Goal: Information Seeking & Learning: Learn about a topic

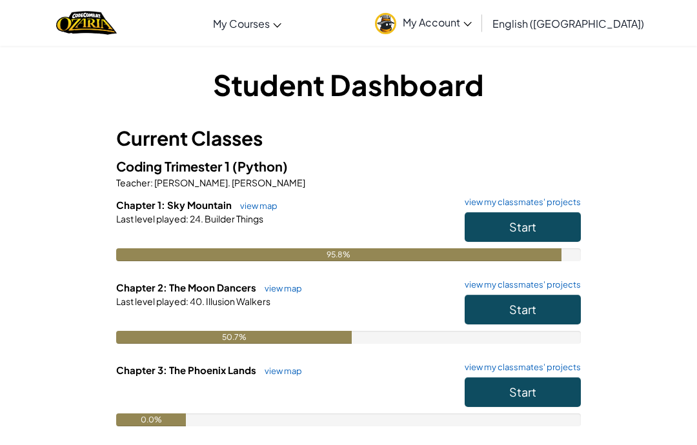
click at [537, 312] on button "Start" at bounding box center [523, 310] width 116 height 30
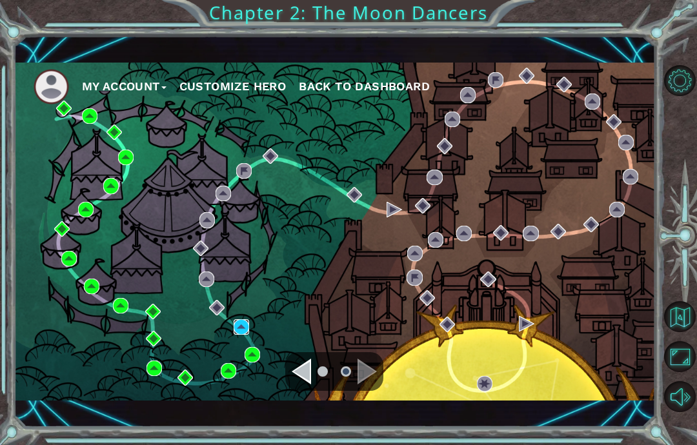
click at [239, 323] on img at bounding box center [241, 326] width 15 height 15
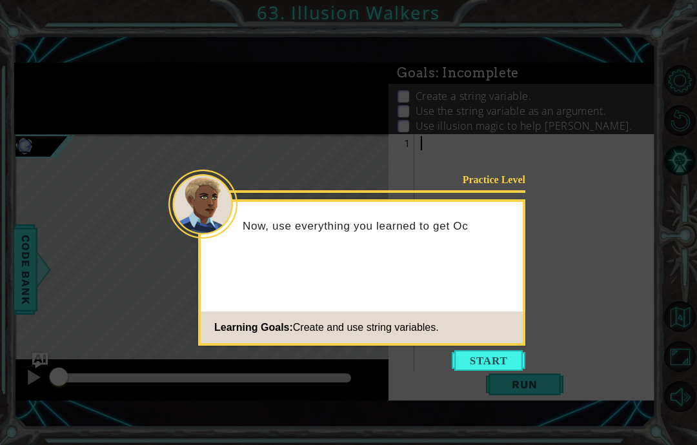
click at [492, 352] on button "Start" at bounding box center [489, 360] width 74 height 21
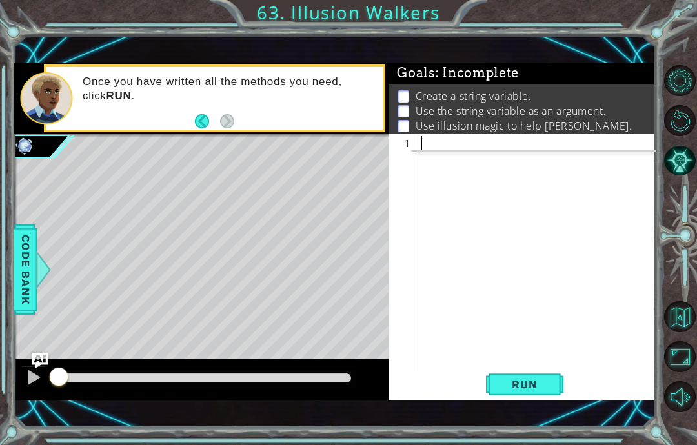
scroll to position [16, 23]
click at [203, 120] on button "Back" at bounding box center [207, 121] width 25 height 14
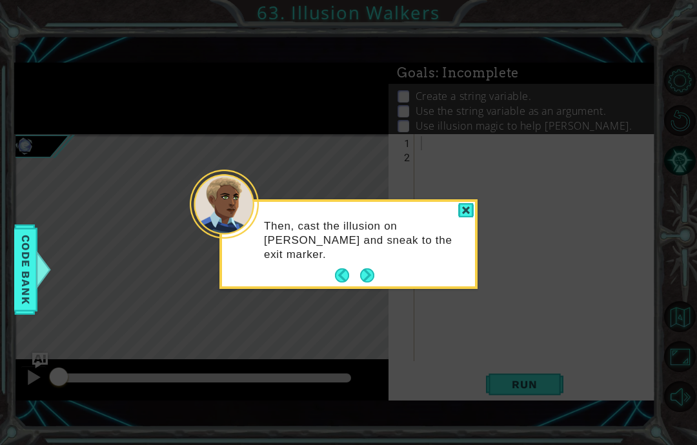
click at [332, 263] on div "Then, cast the illusion on Octans and sneak to the exit marker." at bounding box center [348, 246] width 253 height 79
click at [339, 273] on button "Back" at bounding box center [347, 275] width 25 height 14
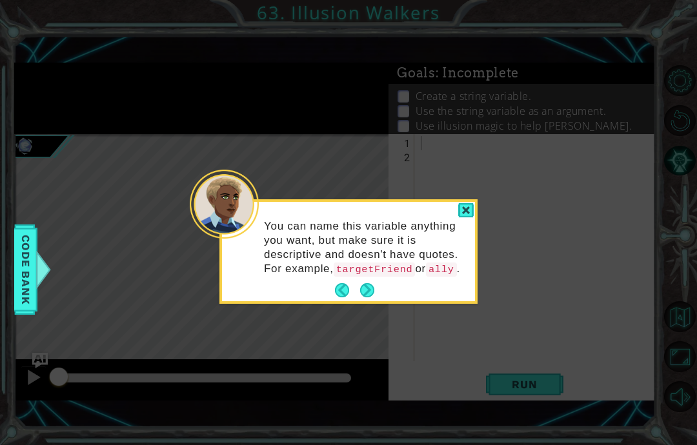
click at [337, 297] on button "Back" at bounding box center [347, 290] width 25 height 14
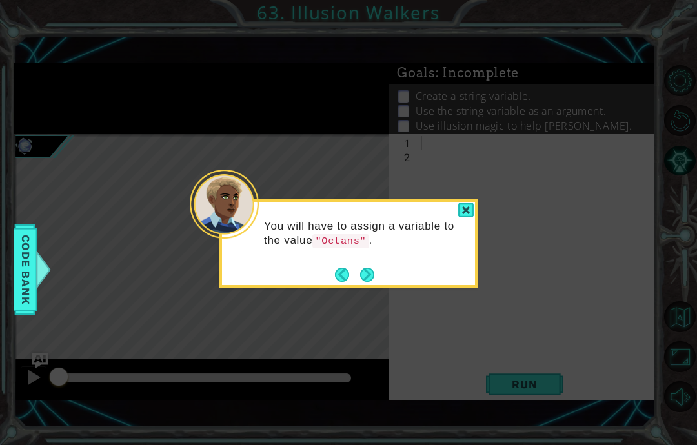
click at [340, 276] on button "Back" at bounding box center [347, 275] width 25 height 14
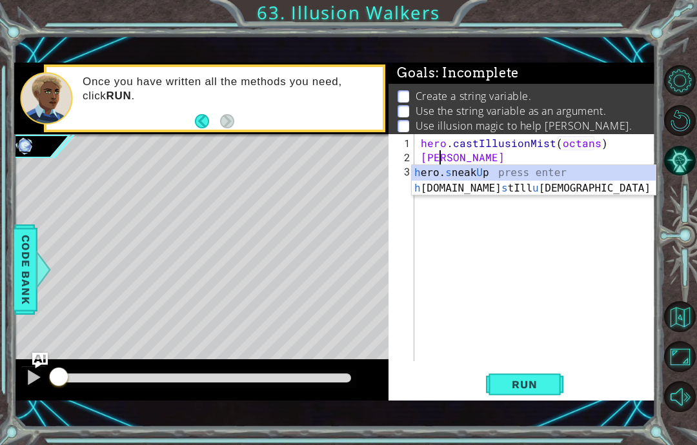
scroll to position [16, 35]
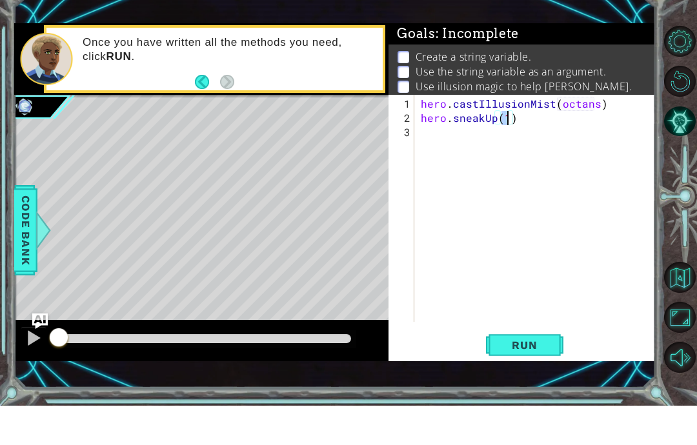
click at [532, 378] on span "Run" at bounding box center [524, 384] width 51 height 13
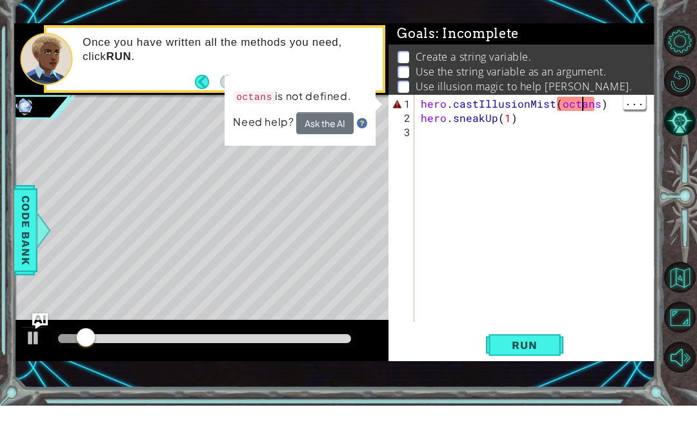
click at [598, 136] on div "hero . castIllusionMist ( octans ) hero . sneakUp ( 1 )" at bounding box center [538, 264] width 241 height 256
click at [587, 136] on div "hero . castIllusionMist ( octans ) hero . sneakUp ( 1 )" at bounding box center [538, 264] width 241 height 256
click at [564, 136] on div "hero . castIllusionMist ( octans ) hero . sneakUp ( 1 )" at bounding box center [538, 264] width 241 height 256
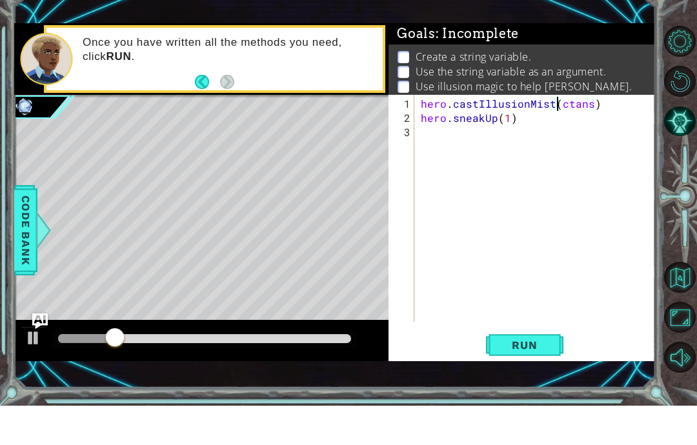
scroll to position [16, 23]
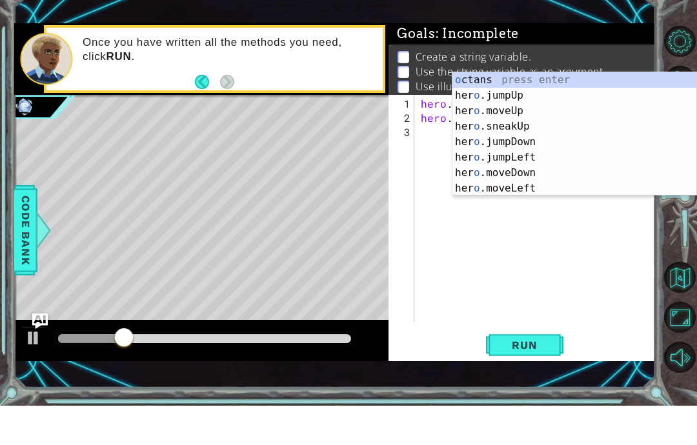
click at [536, 372] on button "Run" at bounding box center [524, 385] width 77 height 26
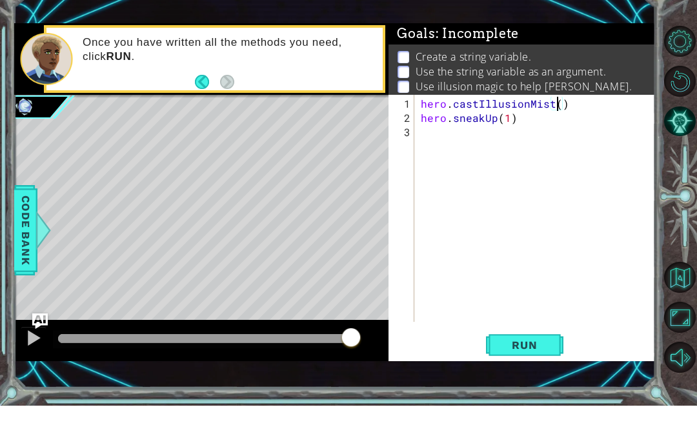
scroll to position [1, 0]
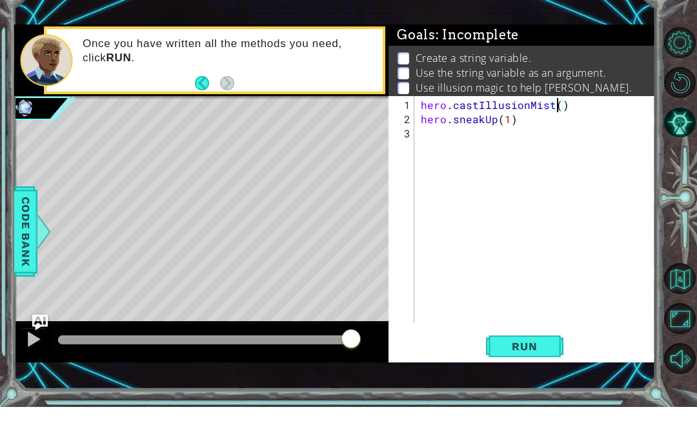
click at [603, 119] on li "Use illusion magic to help [PERSON_NAME]." at bounding box center [523, 126] width 252 height 15
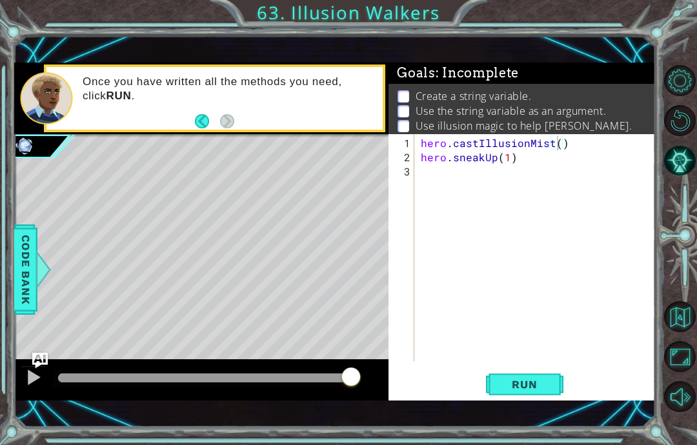
click at [553, 381] on button "Run" at bounding box center [524, 385] width 77 height 26
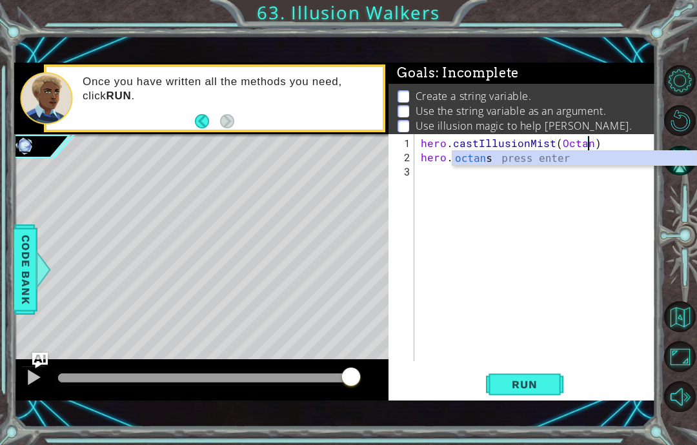
scroll to position [16, 54]
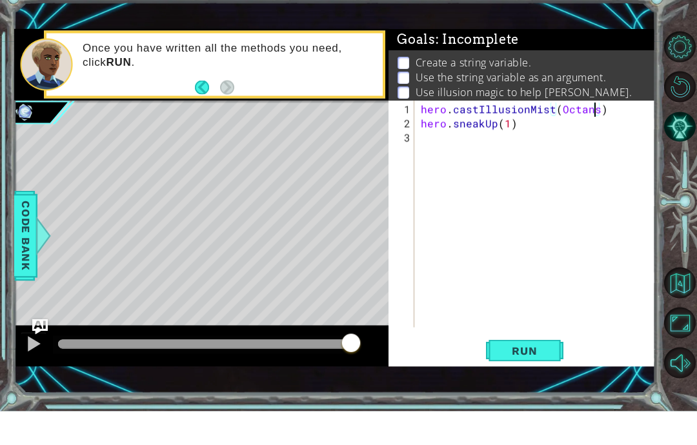
click at [541, 378] on span "Run" at bounding box center [524, 384] width 51 height 13
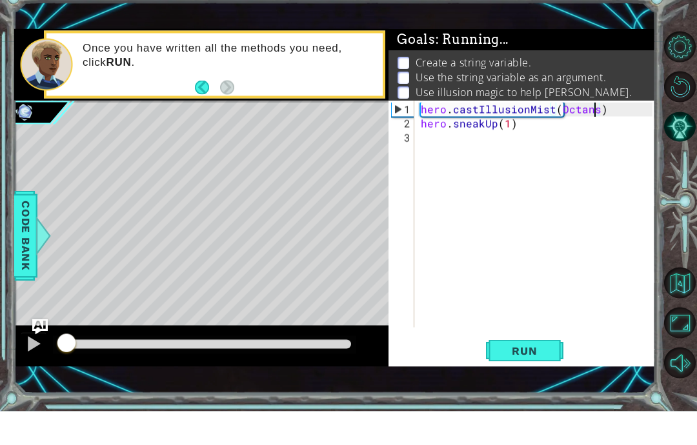
scroll to position [16, 51]
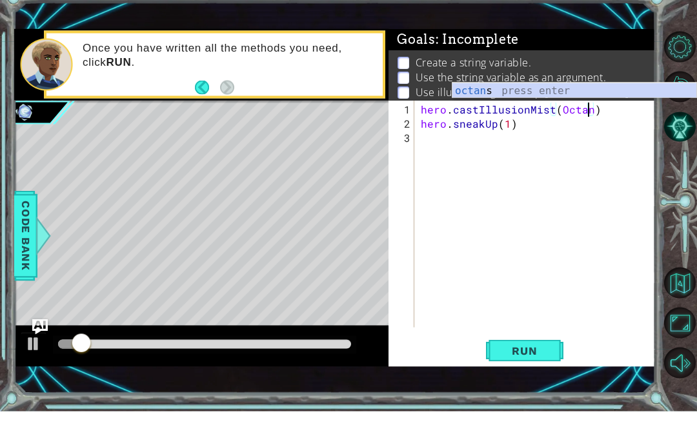
click at [553, 372] on button "Run" at bounding box center [524, 385] width 77 height 26
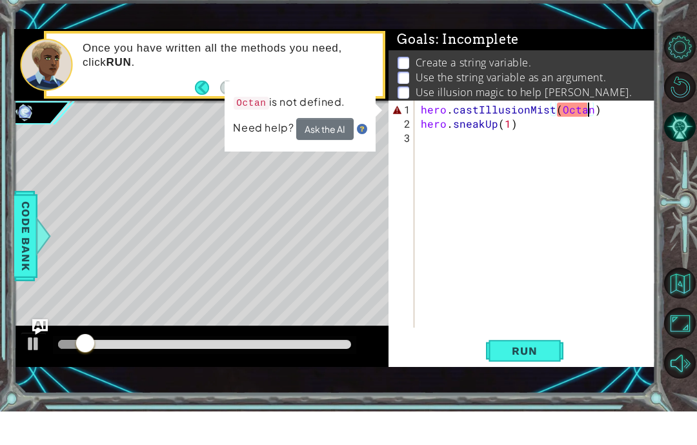
scroll to position [16, 23]
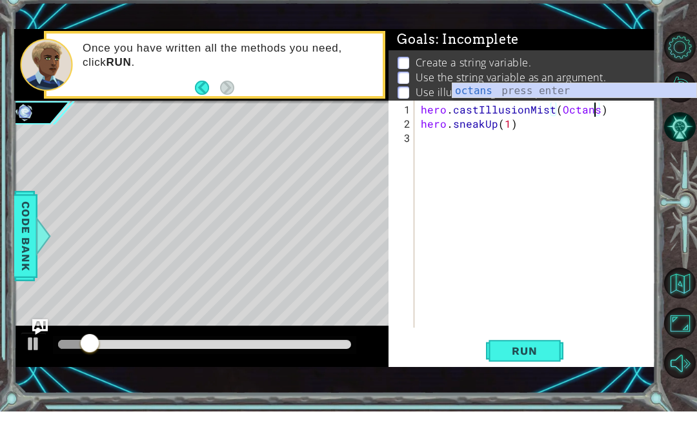
click at [539, 378] on span "Run" at bounding box center [524, 384] width 51 height 13
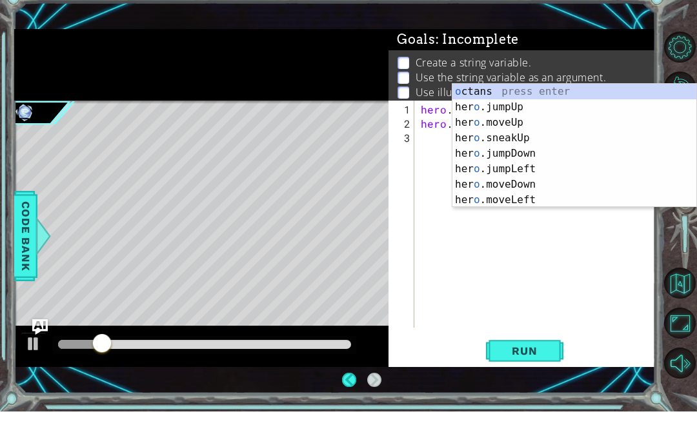
click at [545, 378] on span "Run" at bounding box center [524, 384] width 51 height 13
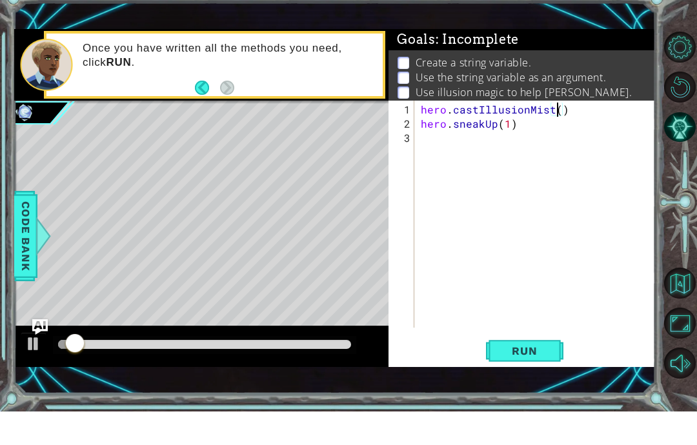
click at [530, 372] on button "Run" at bounding box center [524, 385] width 77 height 26
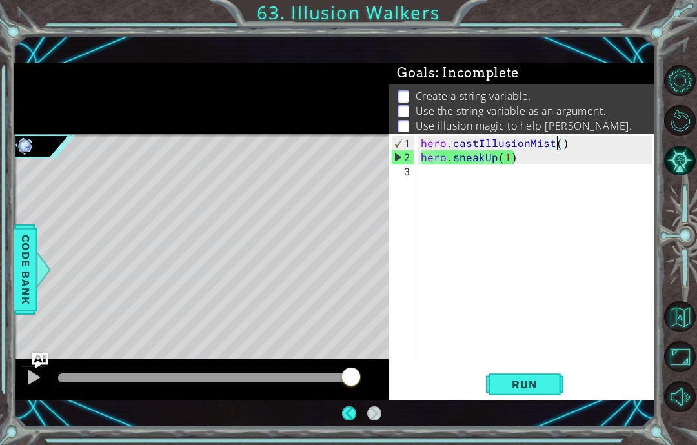
scroll to position [19, 0]
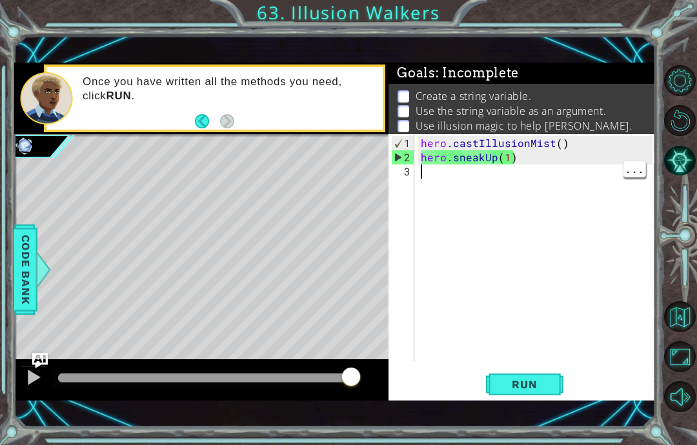
click at [449, 172] on div "hero . castIllusionMist ( ) hero . sneakUp ( 1 )" at bounding box center [538, 264] width 241 height 256
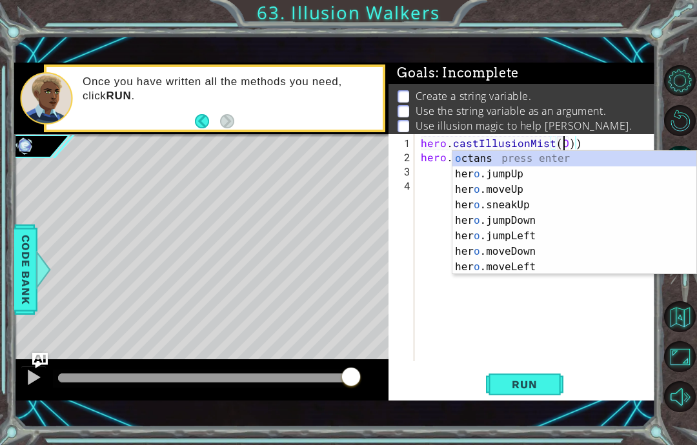
scroll to position [16, 23]
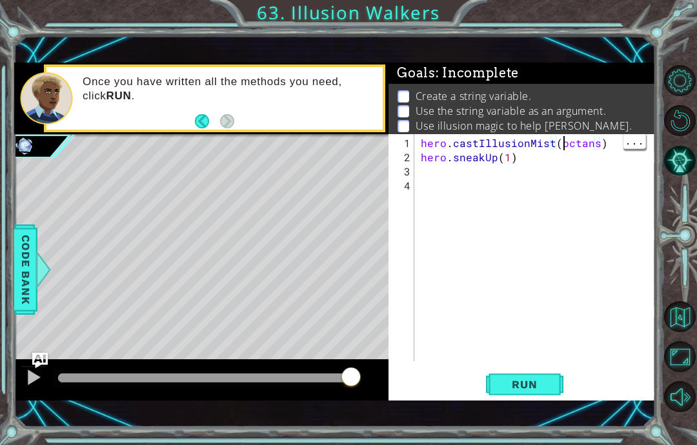
click at [563, 149] on div "hero . castIllusionMist ( octans ) hero . sneakUp ( 1 )" at bounding box center [538, 264] width 241 height 256
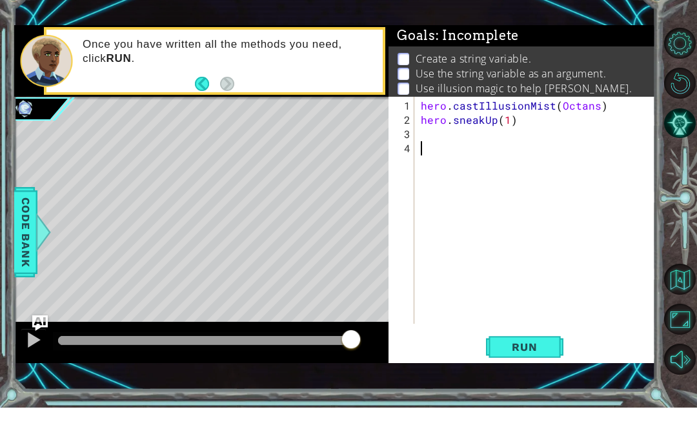
click at [536, 372] on button "Run" at bounding box center [524, 385] width 77 height 26
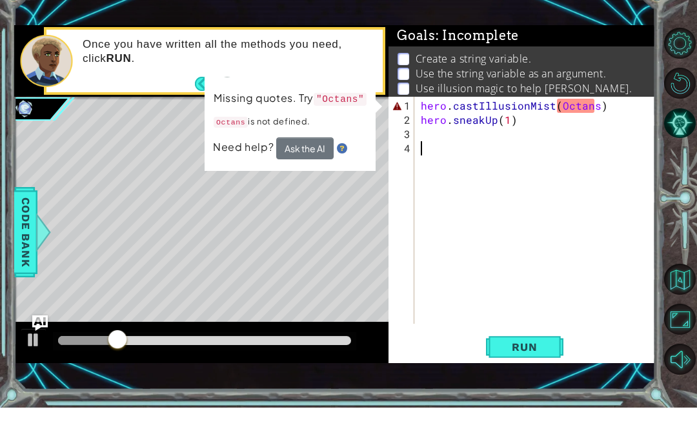
click at [294, 175] on button "Ask the AI" at bounding box center [304, 186] width 57 height 22
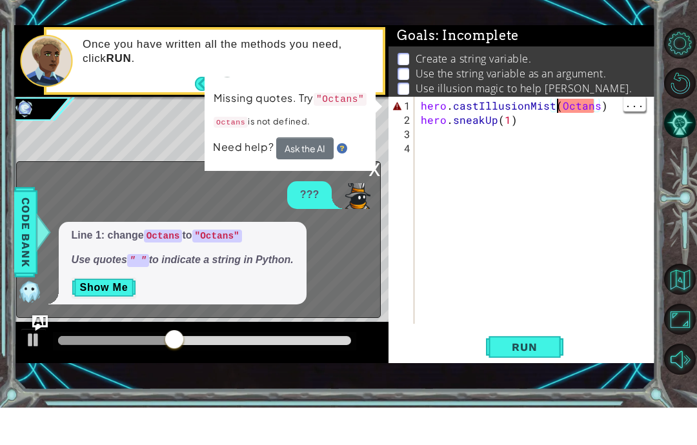
click at [559, 136] on div "hero . castIllusionMist ( Octans ) hero . sneakUp ( 1 )" at bounding box center [538, 264] width 241 height 256
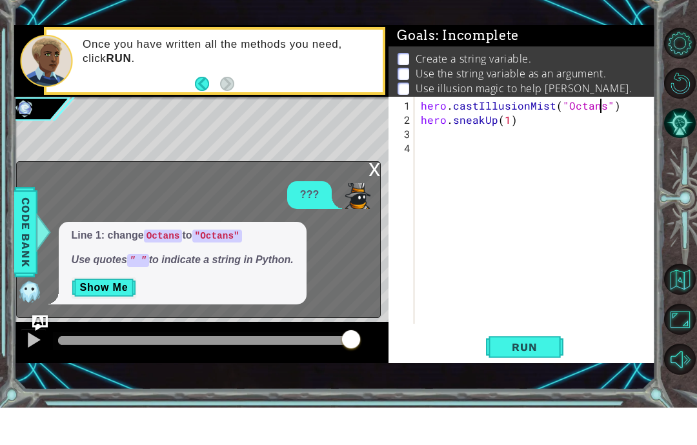
click at [525, 378] on span "Run" at bounding box center [524, 384] width 51 height 13
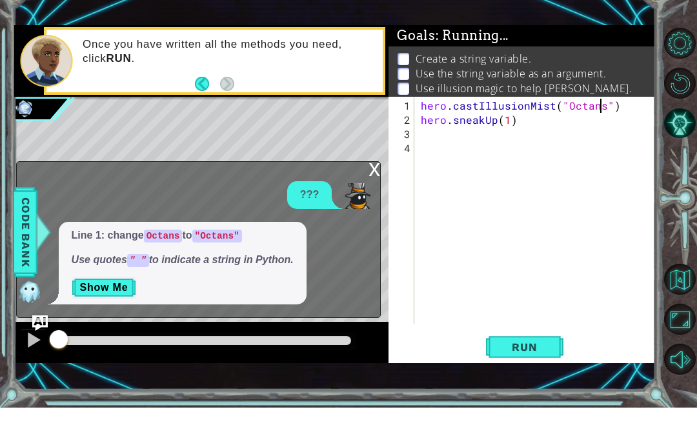
scroll to position [16, 51]
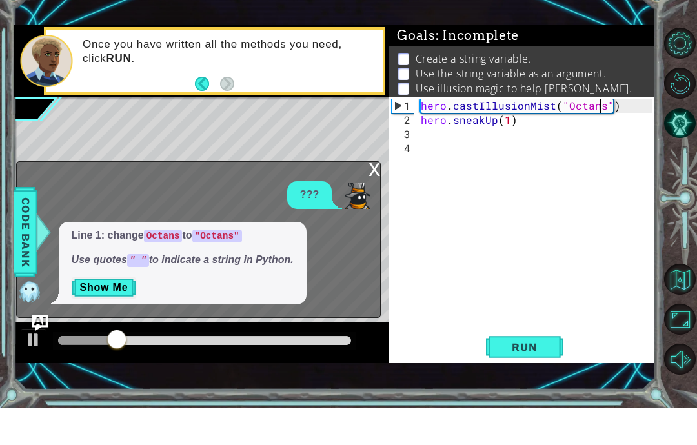
click at [376, 199] on div "x" at bounding box center [374, 205] width 12 height 13
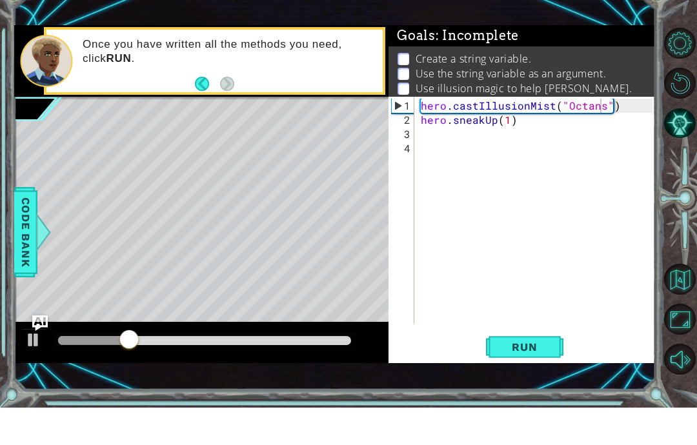
click at [372, 179] on div "Level Map" at bounding box center [312, 324] width 596 height 380
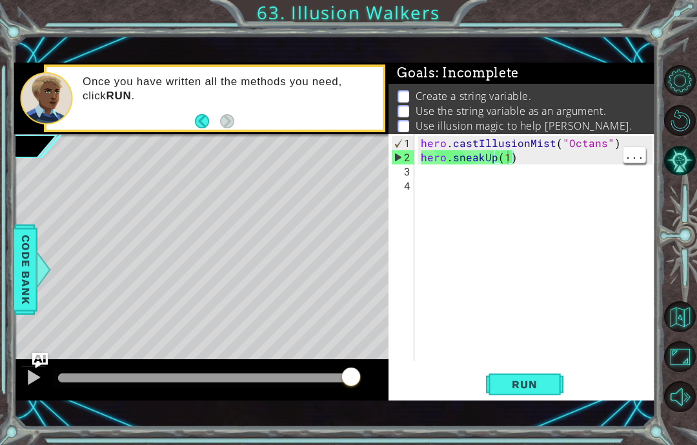
click at [508, 157] on div "hero . castIllusionMist ( "Octans" ) hero . sneakUp ( 1 )" at bounding box center [538, 264] width 241 height 256
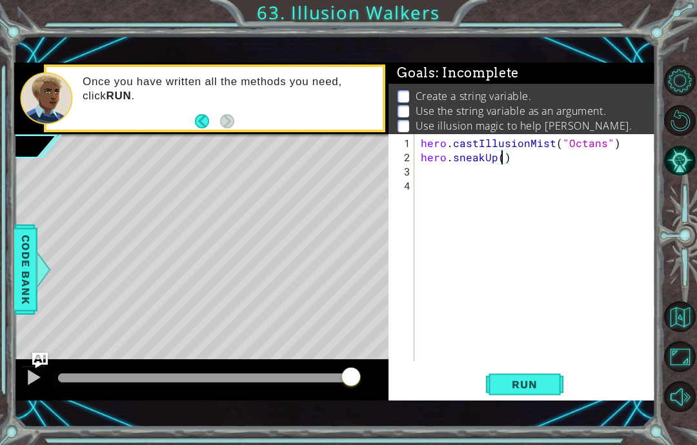
scroll to position [16, 23]
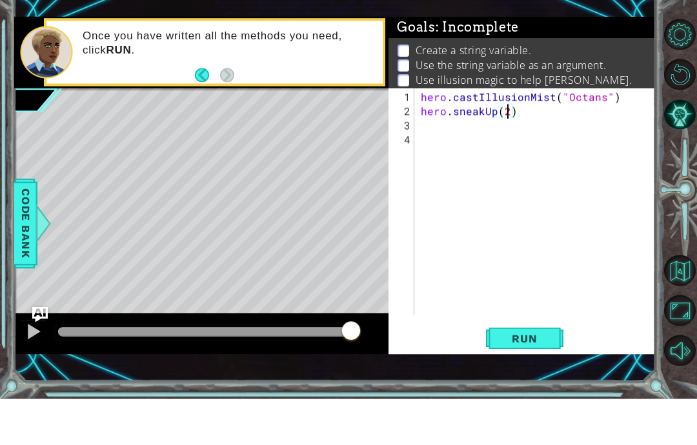
click at [531, 372] on button "Run" at bounding box center [524, 385] width 77 height 26
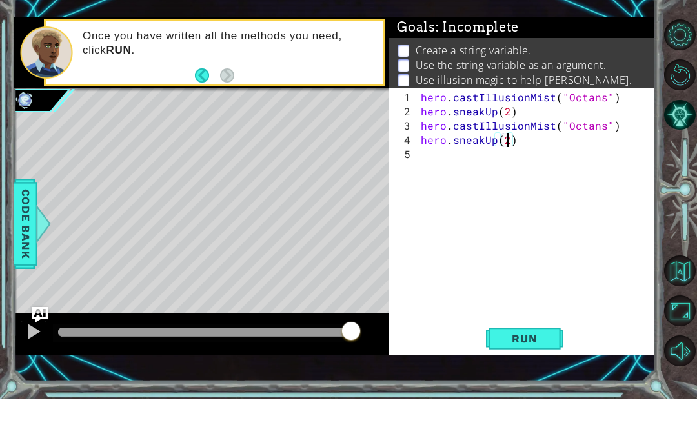
click at [545, 378] on span "Run" at bounding box center [524, 384] width 51 height 13
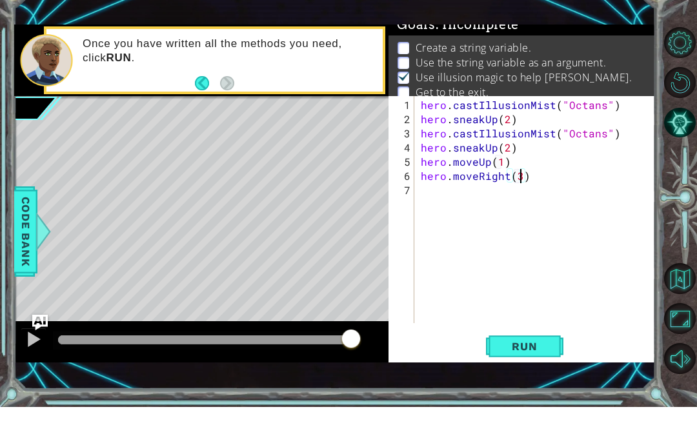
click at [523, 378] on span "Run" at bounding box center [524, 384] width 51 height 13
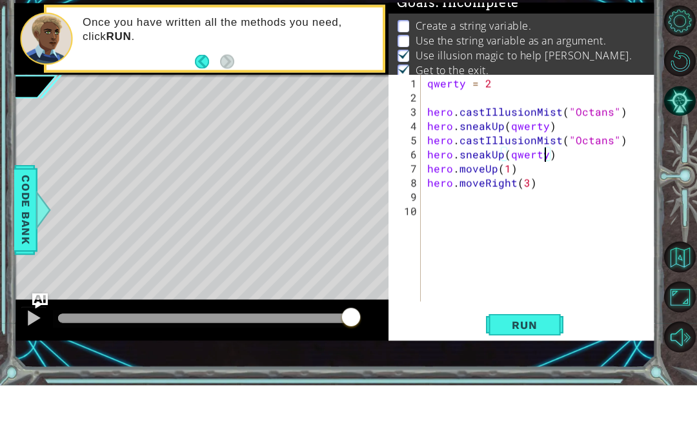
click at [544, 378] on span "Run" at bounding box center [524, 384] width 51 height 13
click at [516, 378] on span "Run" at bounding box center [524, 384] width 51 height 13
click at [517, 378] on span "Run" at bounding box center [524, 384] width 51 height 13
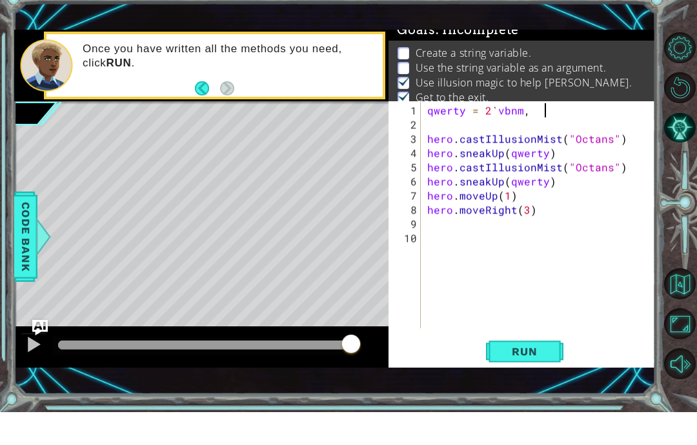
scroll to position [16, 48]
type textarea "abcde fg"
click at [526, 372] on button "Run" at bounding box center [524, 385] width 77 height 26
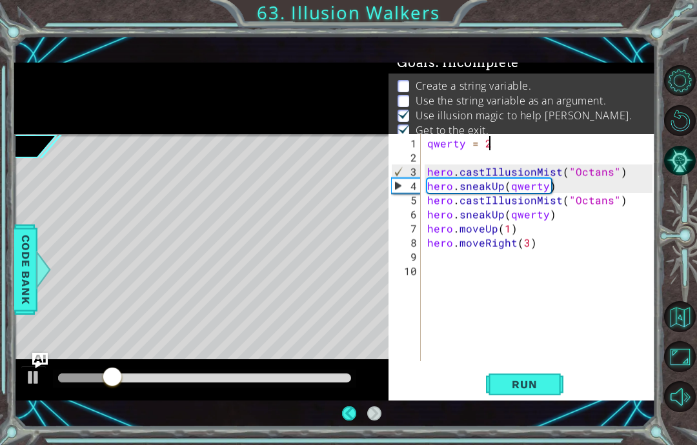
scroll to position [25, 0]
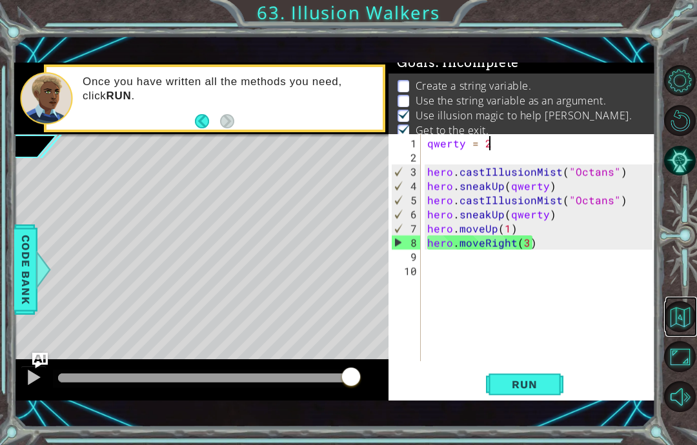
click at [682, 332] on button "Back to Map" at bounding box center [679, 316] width 31 height 31
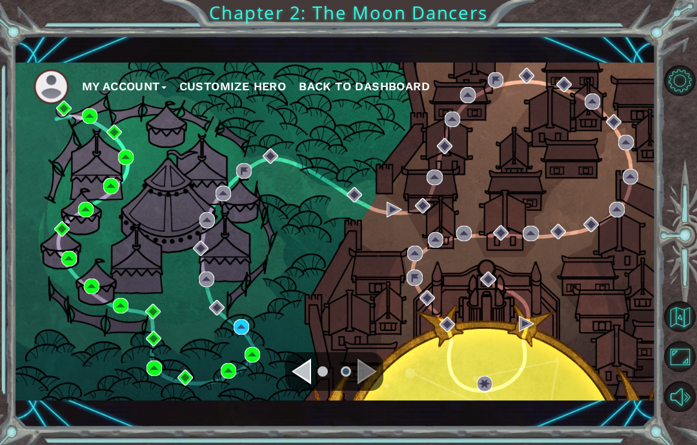
click at [185, 369] on div "Intro Hidden Strings Status: Complete" at bounding box center [186, 352] width 101 height 70
click at [185, 376] on img at bounding box center [184, 377] width 15 height 15
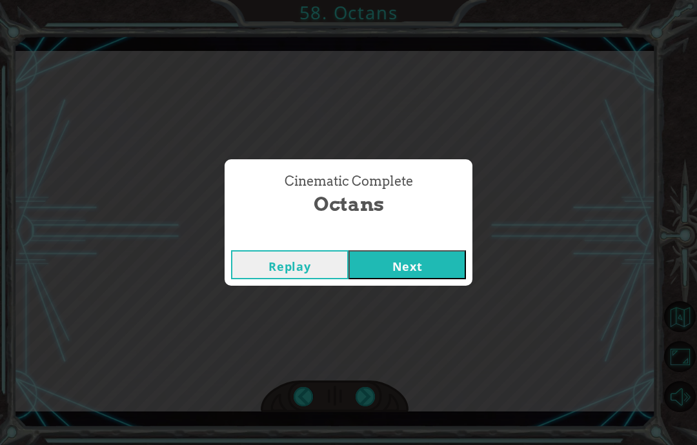
click at [433, 293] on div "Cinematic Complete Octans Replay Next" at bounding box center [348, 222] width 697 height 445
click at [433, 299] on div "Cinematic Complete Octans Replay Next" at bounding box center [348, 222] width 697 height 445
click at [425, 288] on div "Cinematic Complete Octans Replay Next" at bounding box center [348, 222] width 697 height 445
click at [412, 279] on button "Next" at bounding box center [406, 264] width 117 height 29
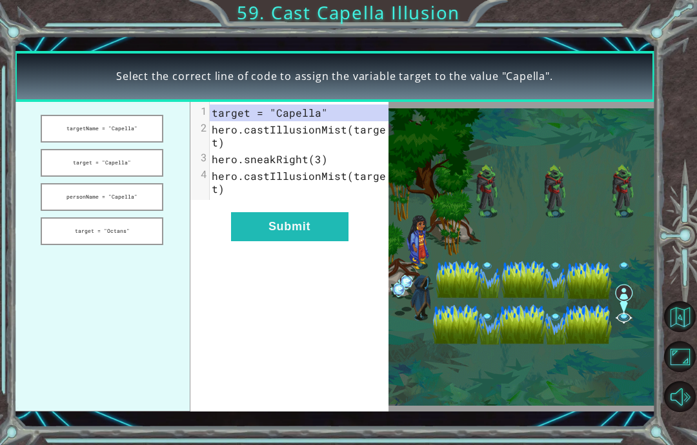
click at [306, 241] on button "Submit" at bounding box center [289, 226] width 117 height 29
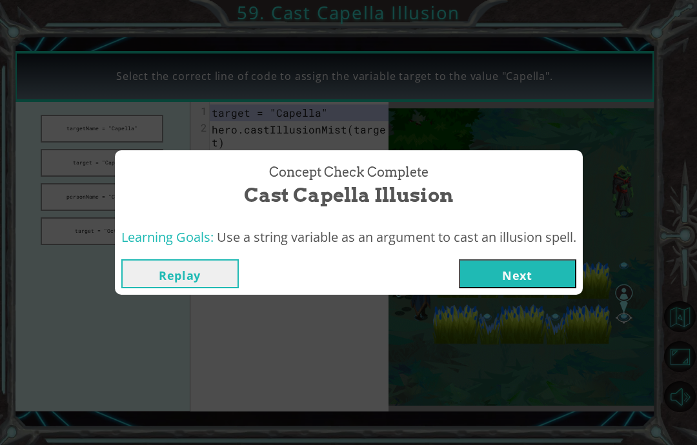
click at [545, 304] on div "Concept Check Complete Cast Capella Illusion Learning Goals: Use a string varia…" at bounding box center [348, 222] width 697 height 445
click at [527, 295] on div "Concept Check Complete Cast Capella Illusion Learning Goals: Use a string varia…" at bounding box center [348, 222] width 697 height 445
click at [545, 312] on div "Concept Check Complete Cast Capella Illusion Learning Goals: Use a string varia…" at bounding box center [348, 222] width 697 height 445
click at [519, 283] on button "Next" at bounding box center [517, 273] width 117 height 29
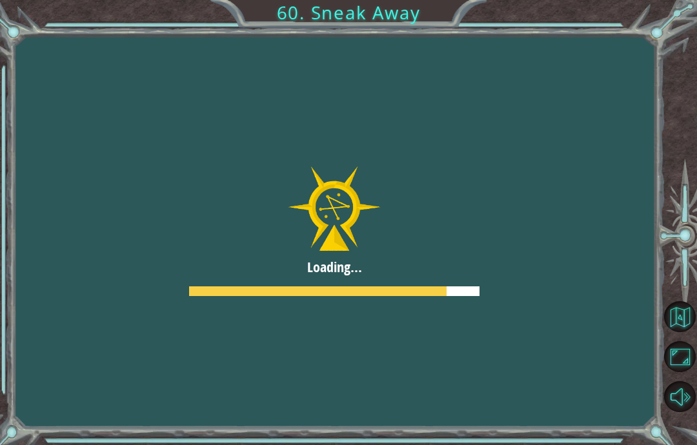
click at [544, 277] on button "Next" at bounding box center [517, 273] width 117 height 29
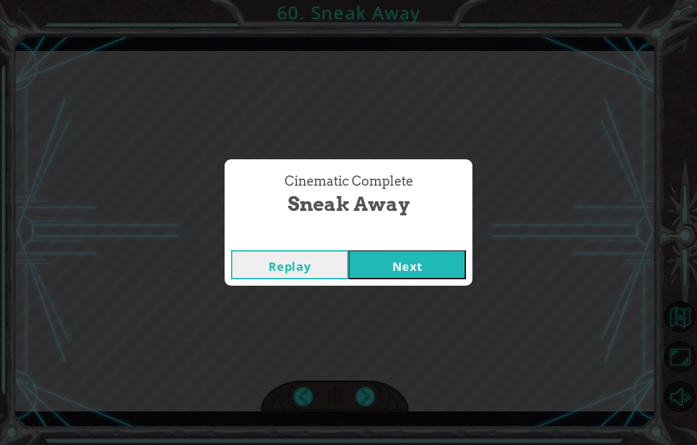
click at [434, 229] on div "Cinematic Complete Sneak Away" at bounding box center [349, 195] width 248 height 72
click at [421, 266] on button "Next" at bounding box center [406, 264] width 117 height 29
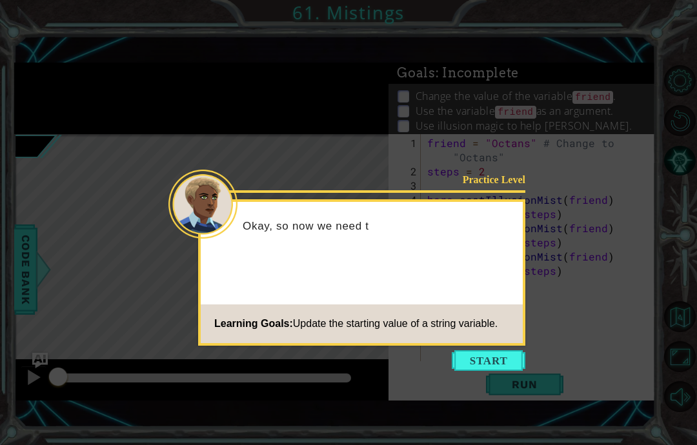
scroll to position [52, 0]
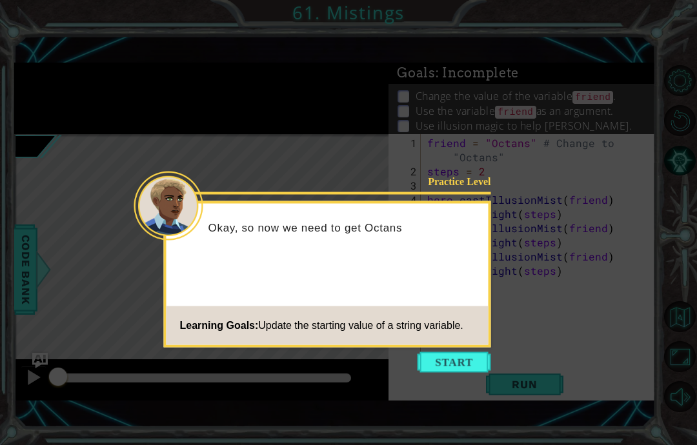
click at [449, 352] on button "Start" at bounding box center [454, 362] width 74 height 21
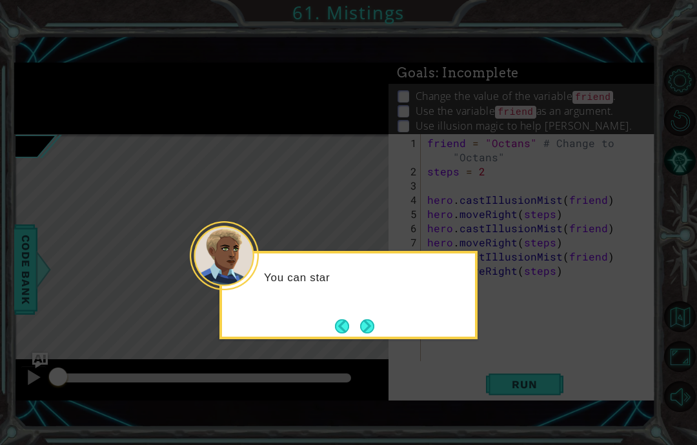
click at [377, 314] on button "Next" at bounding box center [368, 326] width 24 height 24
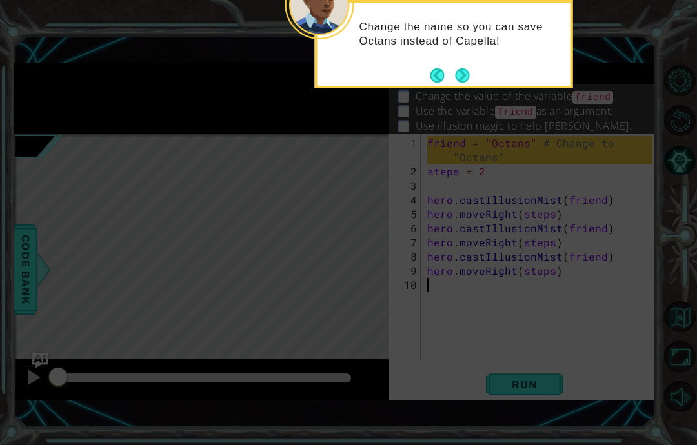
click at [465, 67] on button "Next" at bounding box center [462, 75] width 16 height 16
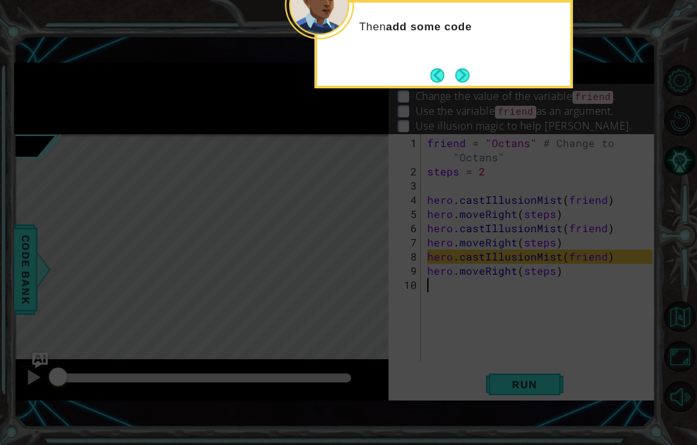
click at [465, 64] on button "Next" at bounding box center [462, 75] width 23 height 23
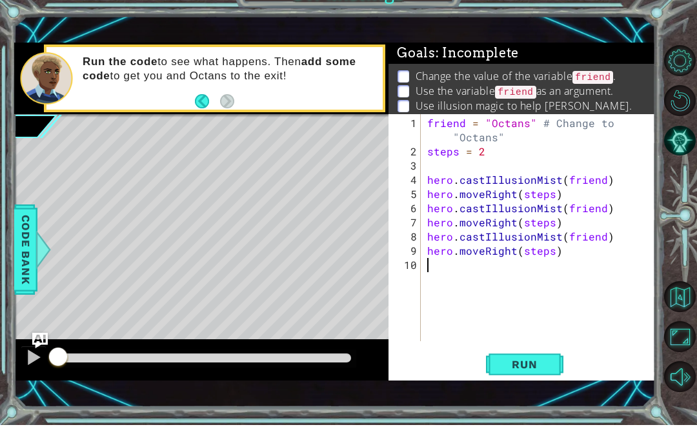
click at [525, 378] on span "Run" at bounding box center [524, 384] width 51 height 13
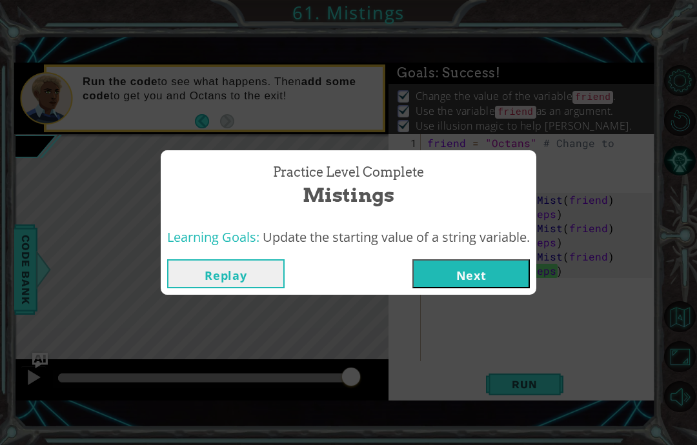
click at [482, 271] on button "Next" at bounding box center [470, 273] width 117 height 29
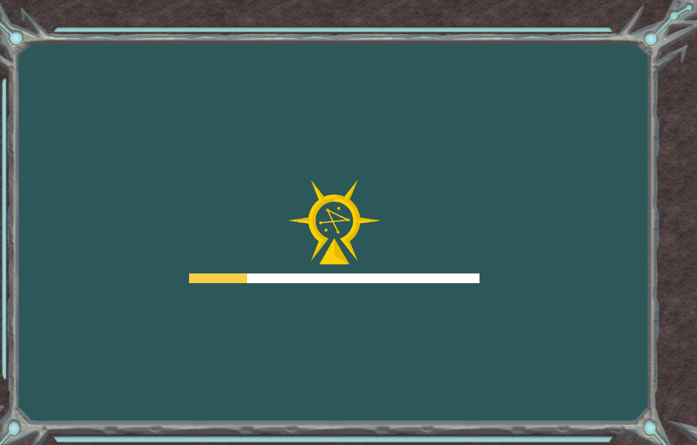
click at [487, 322] on div "Goals Error loading from server. Try refreshing the page. You'll need to join a…" at bounding box center [348, 222] width 697 height 445
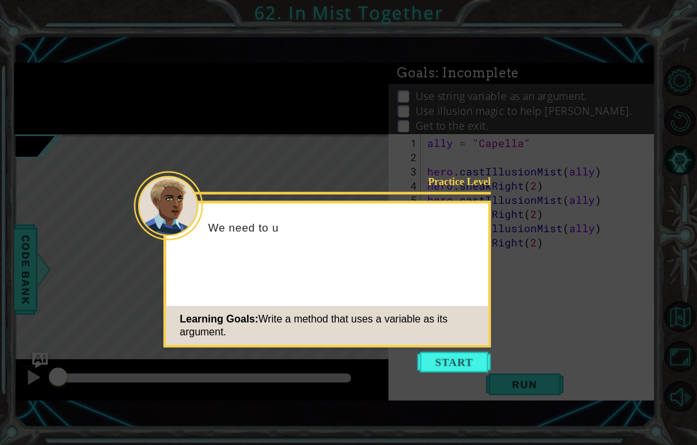
scroll to position [52, 0]
click at [465, 296] on div "Practice Level We need to use the same magic t Learning Goals: Write a method t…" at bounding box center [327, 274] width 327 height 146
click at [477, 352] on button "Start" at bounding box center [454, 362] width 74 height 21
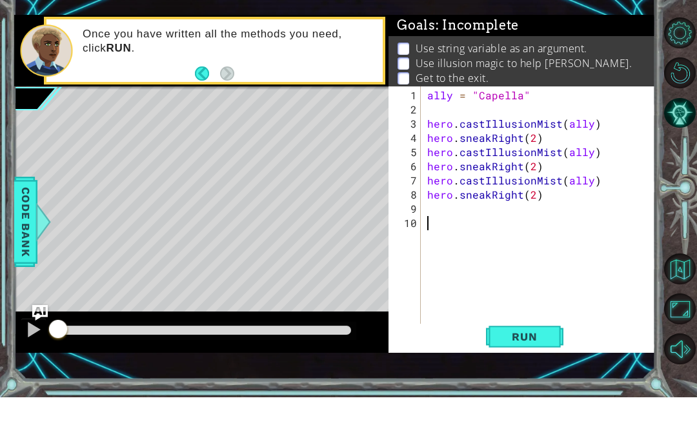
click at [535, 378] on span "Run" at bounding box center [524, 384] width 51 height 13
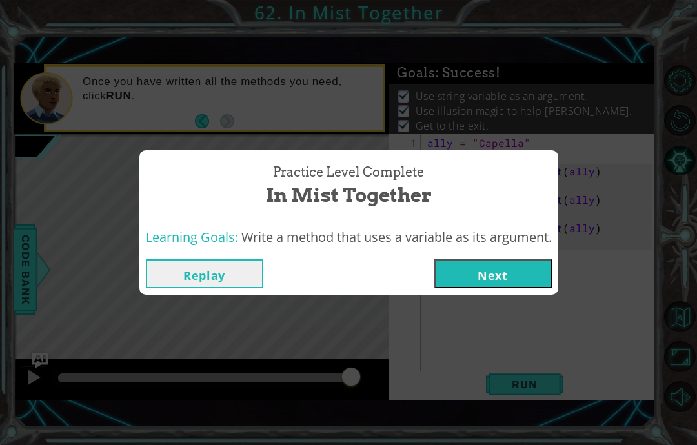
click at [484, 288] on button "Next" at bounding box center [492, 273] width 117 height 29
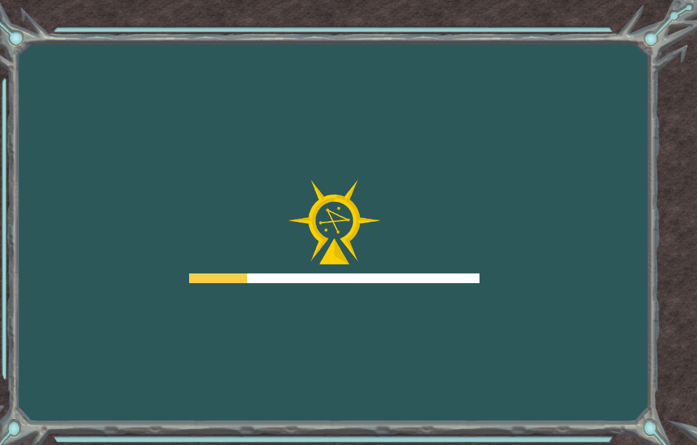
click at [468, 315] on div "Goals Error loading from server. Try refreshing the page. You'll need to join a…" at bounding box center [348, 222] width 697 height 445
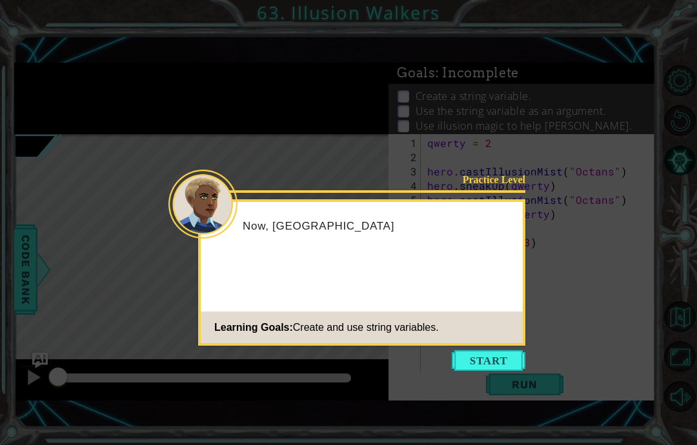
scroll to position [52, 0]
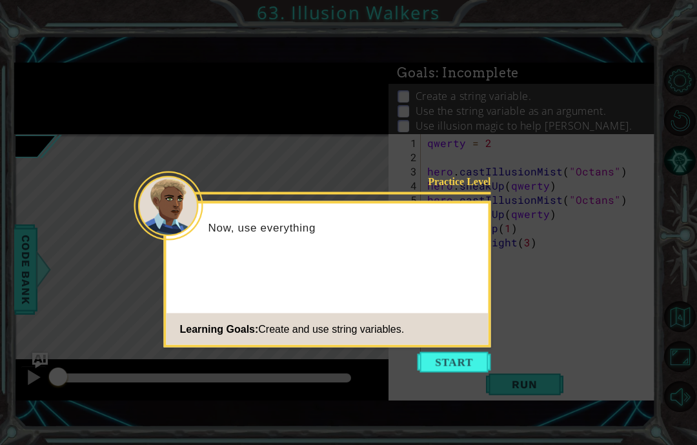
click at [438, 352] on button "Start" at bounding box center [454, 362] width 74 height 21
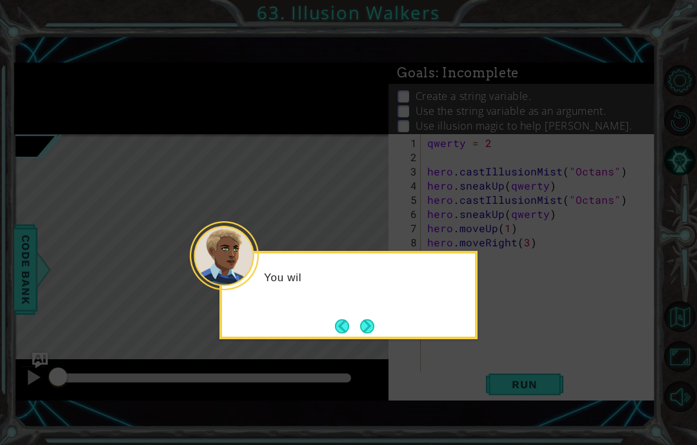
click at [365, 315] on button "Next" at bounding box center [367, 326] width 23 height 23
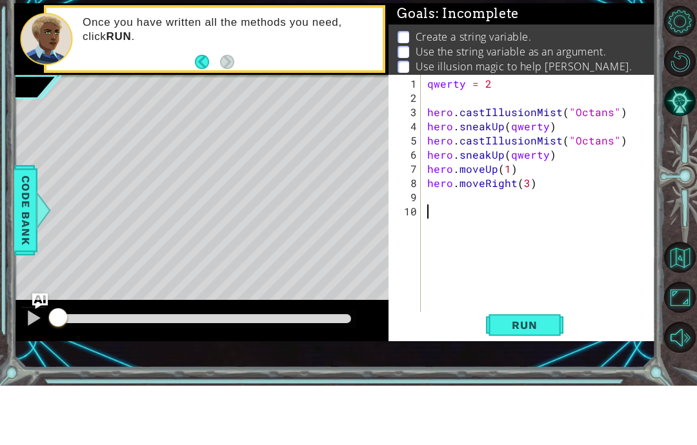
click at [540, 378] on span "Run" at bounding box center [524, 384] width 51 height 13
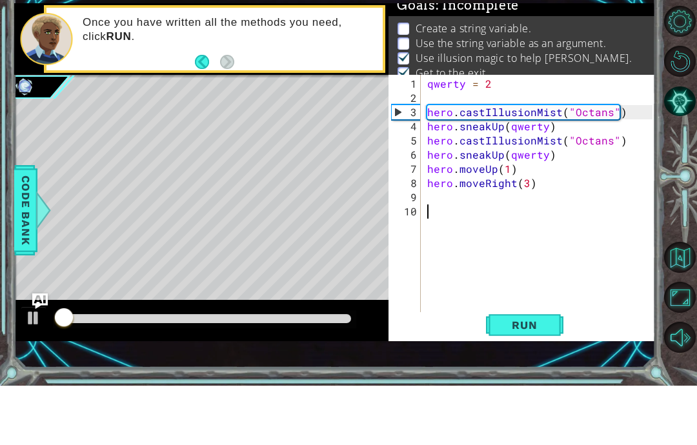
scroll to position [10, 0]
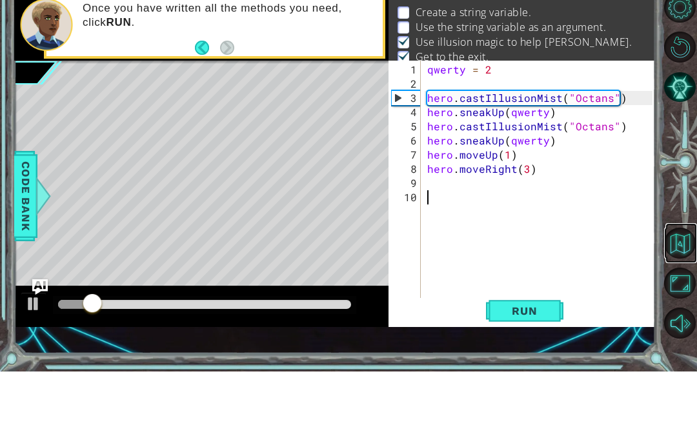
click at [687, 301] on button "Back to Map" at bounding box center [679, 316] width 31 height 31
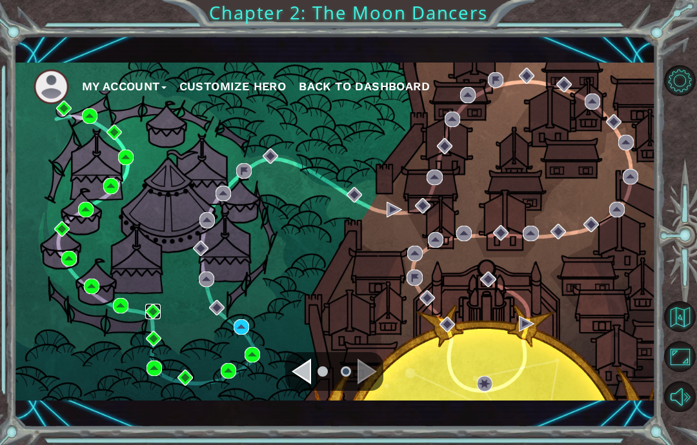
click at [148, 306] on img at bounding box center [152, 311] width 15 height 15
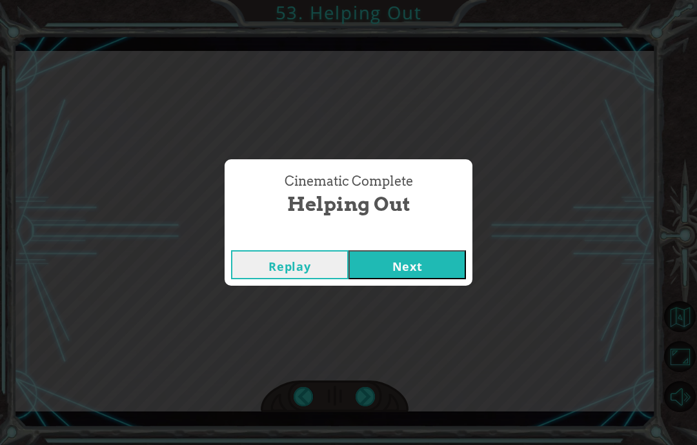
click at [407, 265] on button "Next" at bounding box center [406, 264] width 117 height 29
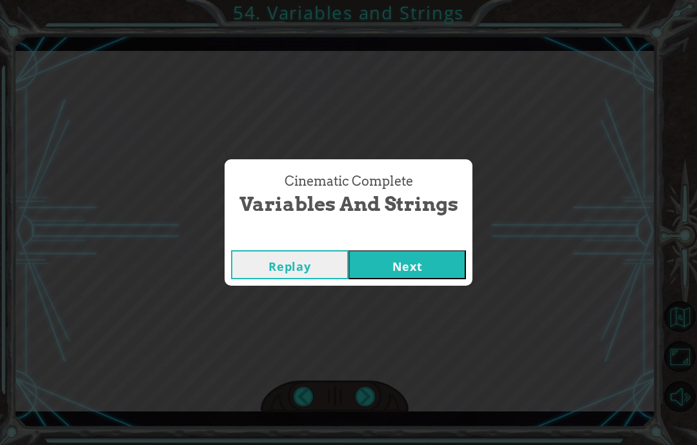
click at [423, 272] on button "Next" at bounding box center [406, 264] width 117 height 29
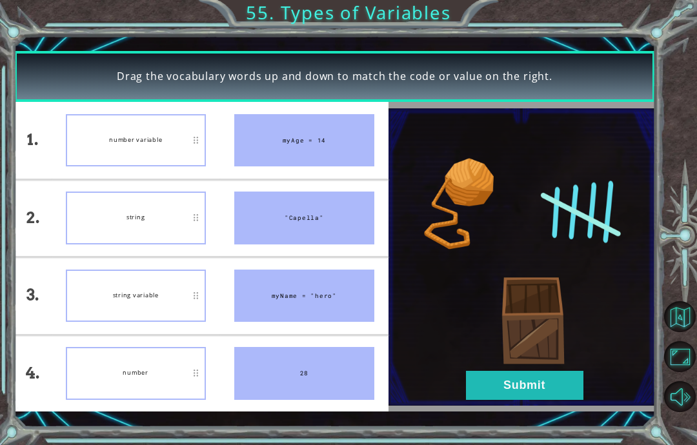
click at [514, 400] on button "Submit" at bounding box center [524, 385] width 117 height 29
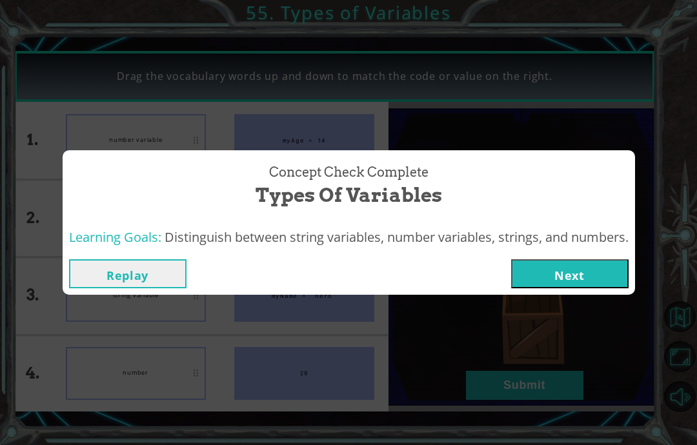
click at [143, 272] on button "Replay" at bounding box center [127, 273] width 117 height 29
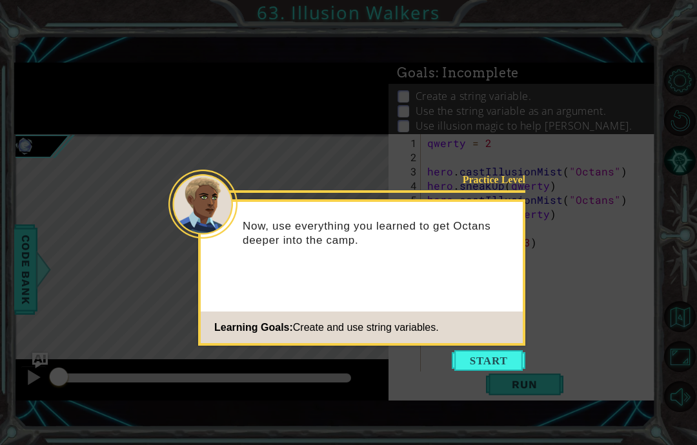
click at [460, 341] on footer "Learning Goals: Create and use string variables." at bounding box center [362, 328] width 322 height 32
click at [507, 354] on button "Start" at bounding box center [489, 360] width 74 height 21
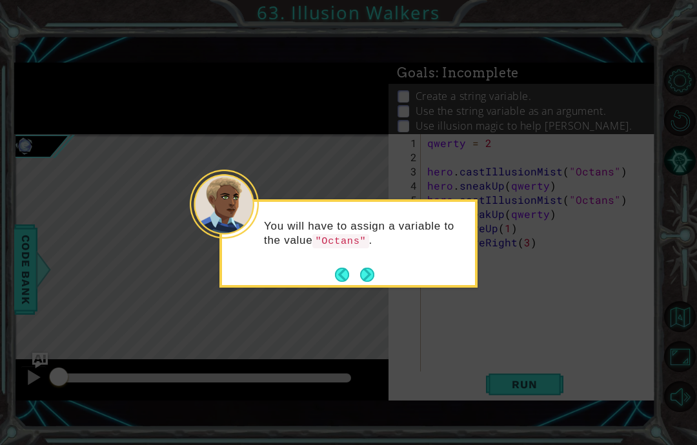
click at [385, 263] on div "You will have to assign a variable to the value "Octans" ." at bounding box center [348, 240] width 253 height 66
click at [372, 271] on button "Next" at bounding box center [367, 274] width 18 height 18
click at [369, 271] on button "Next" at bounding box center [366, 274] width 17 height 17
click at [368, 276] on button "Next" at bounding box center [367, 274] width 15 height 15
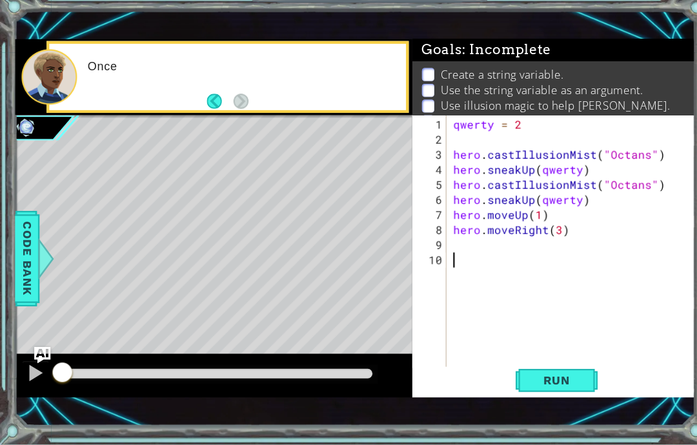
scroll to position [51, 0]
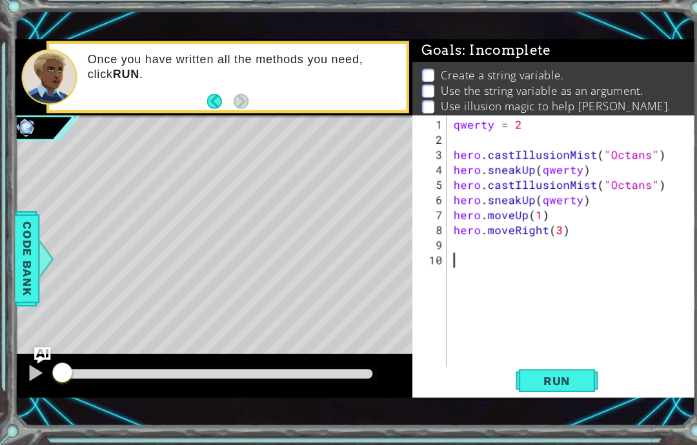
click at [34, 353] on img "Ask AI" at bounding box center [39, 360] width 15 height 15
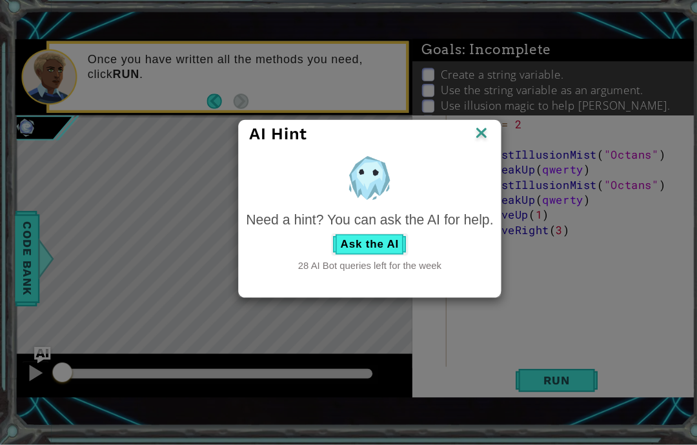
click at [455, 143] on img at bounding box center [453, 152] width 17 height 19
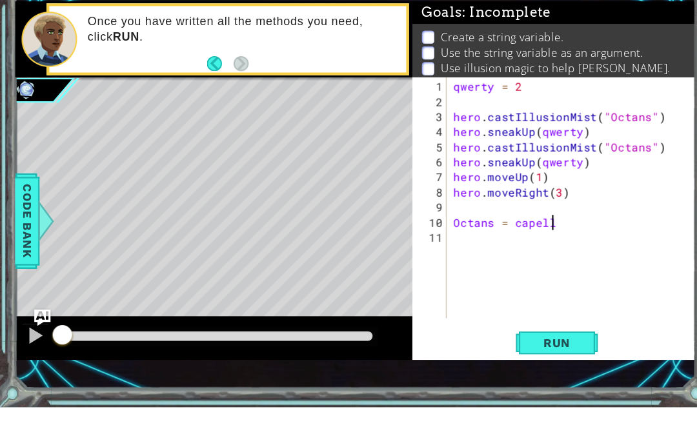
scroll to position [16, 60]
click at [517, 378] on span "Run" at bounding box center [524, 384] width 51 height 13
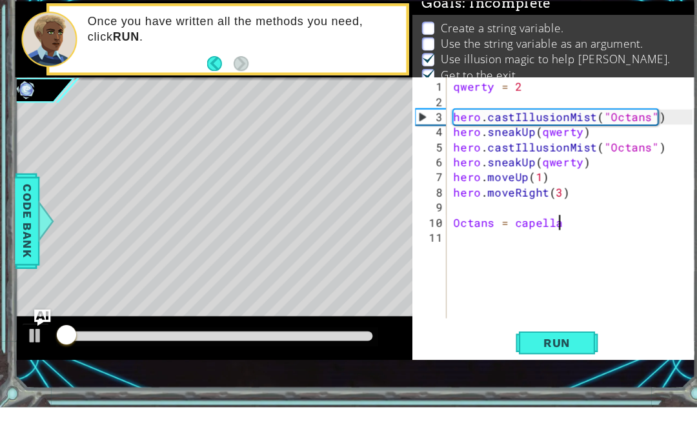
scroll to position [10, 0]
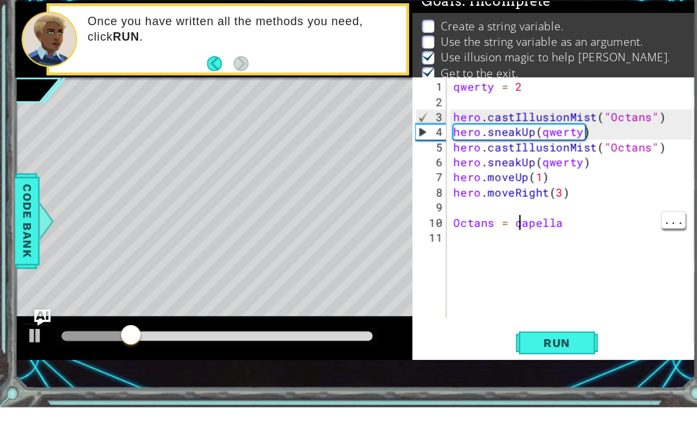
click at [487, 210] on div "qwerty = 2 hero . castIllusionMist ( "Octans" ) hero . sneakUp ( qwerty ) hero …" at bounding box center [542, 264] width 234 height 256
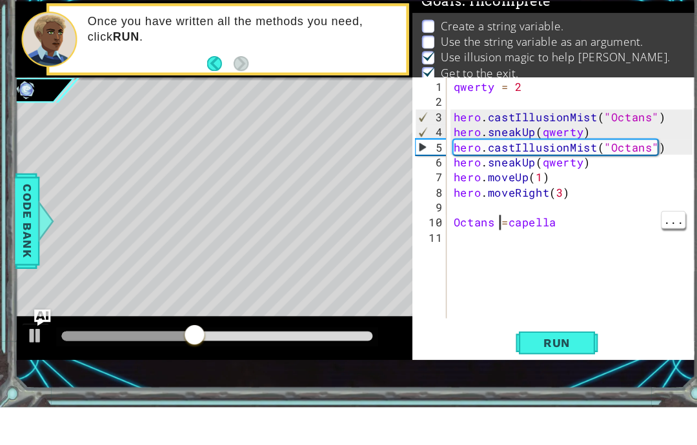
click at [471, 206] on div "qwerty = 2 hero . castIllusionMist ( "Octans" ) hero . sneakUp ( qwerty ) hero …" at bounding box center [542, 264] width 234 height 256
click at [537, 378] on span "Run" at bounding box center [524, 384] width 51 height 13
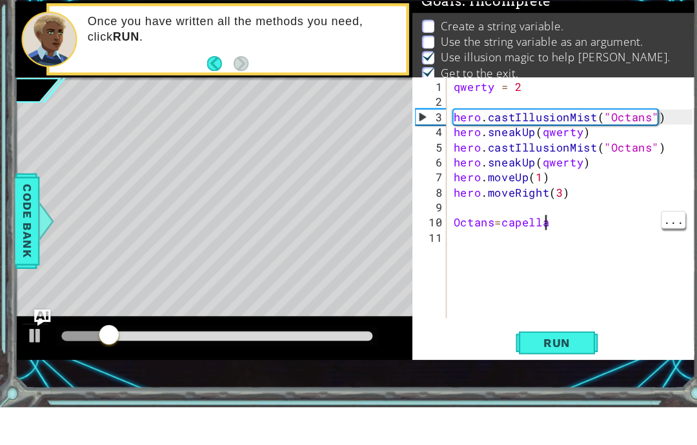
click at [516, 207] on div "qwerty = 2 hero . castIllusionMist ( "Octans" ) hero . sneakUp ( qwerty ) hero …" at bounding box center [542, 264] width 234 height 256
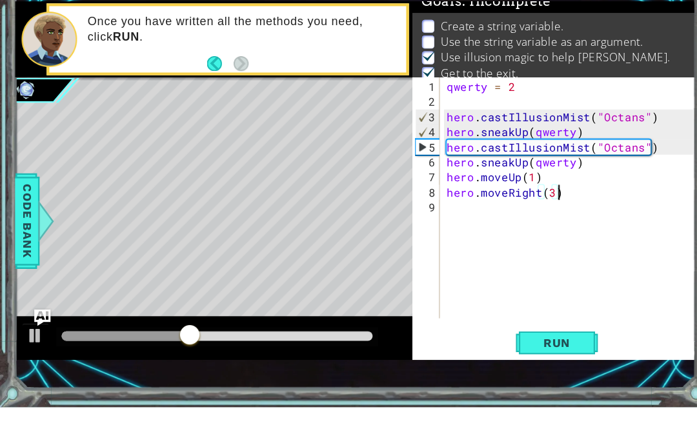
click at [47, 353] on img "Ask AI" at bounding box center [39, 360] width 15 height 15
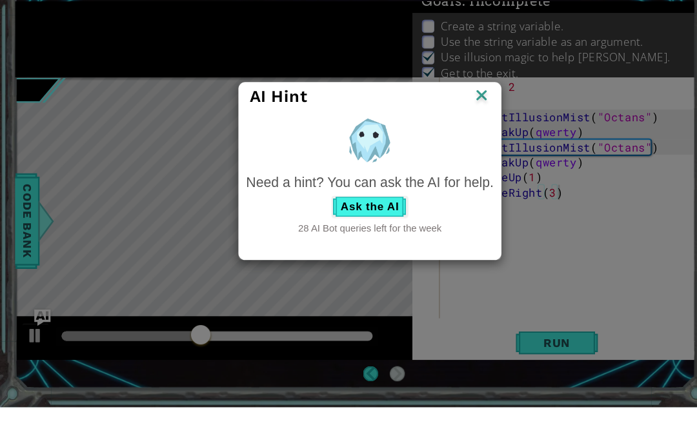
scroll to position [52, 0]
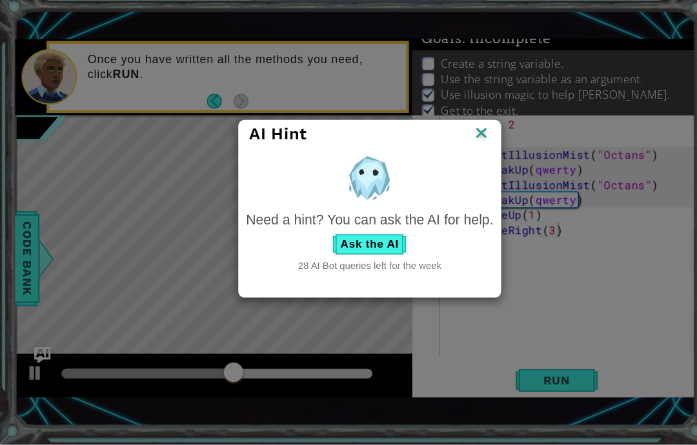
click at [354, 246] on button "Ask the AI" at bounding box center [348, 256] width 72 height 21
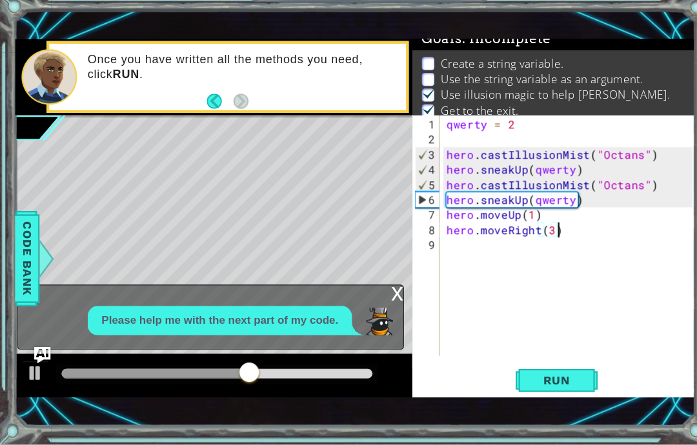
scroll to position [51, 0]
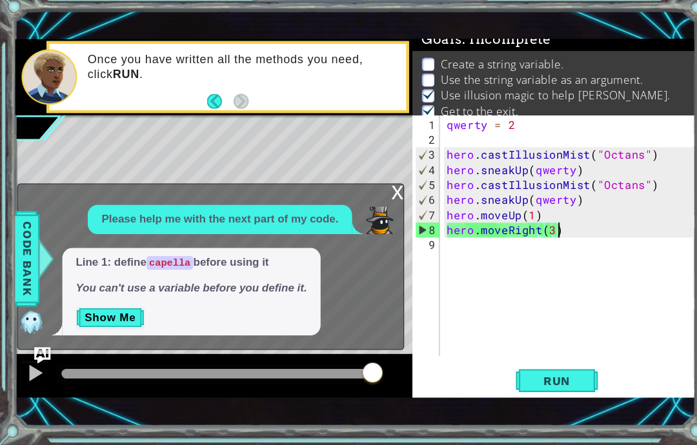
click at [102, 315] on button "Show Me" at bounding box center [104, 325] width 65 height 21
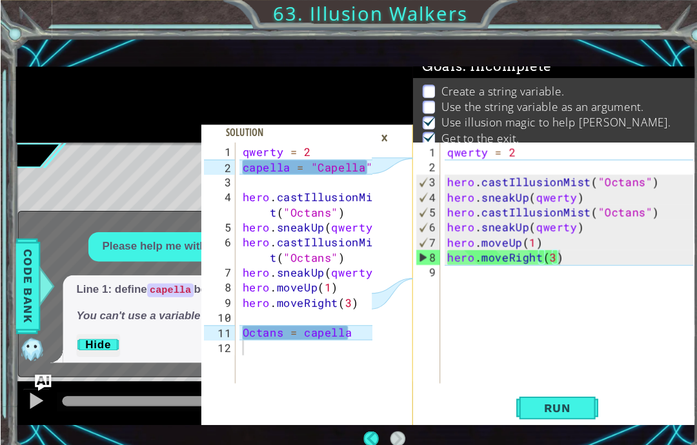
scroll to position [17, 0]
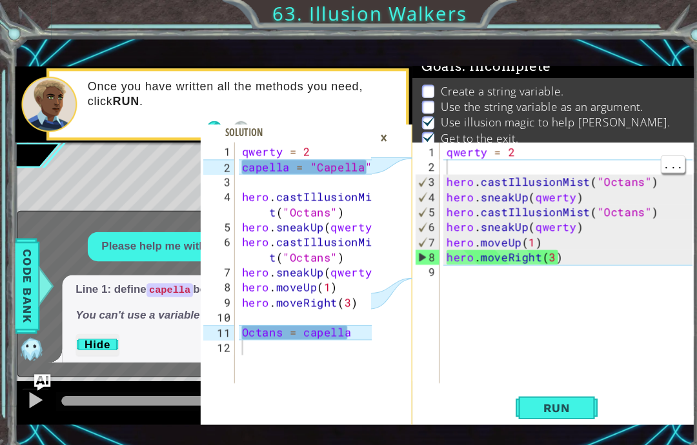
click at [423, 151] on div "qwerty = 2 hero . castIllusionMist ( "Octans" ) hero . sneakUp ( qwerty ) hero …" at bounding box center [538, 264] width 241 height 256
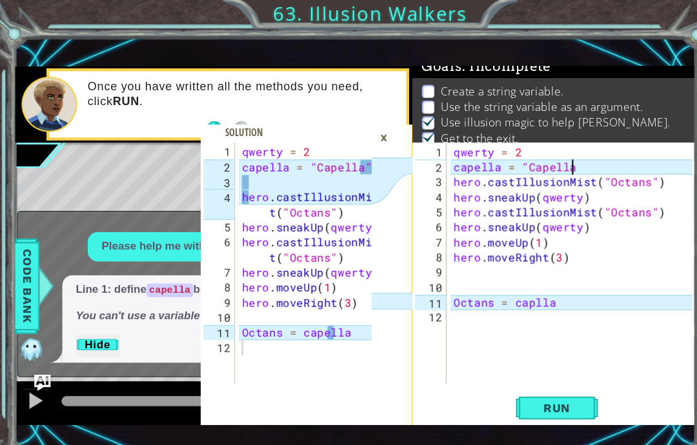
scroll to position [16, 35]
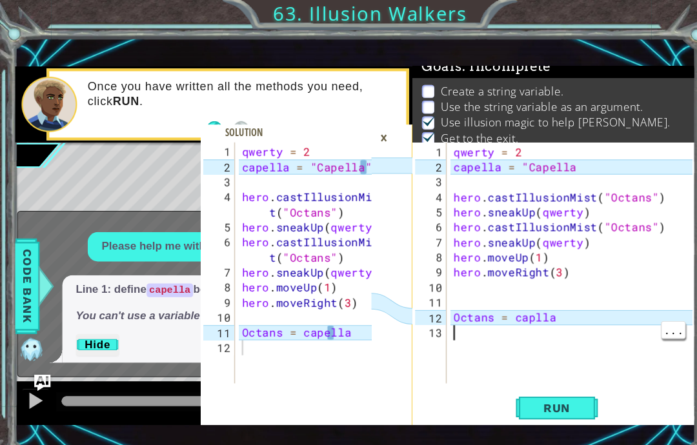
click at [441, 310] on div "qwerty = 2 capella = "Capella hero . castIllusionMist ( "Octans" ) hero . sneak…" at bounding box center [542, 264] width 235 height 256
click at [534, 299] on div "qwerty = 2 capella = "Capella hero . castIllusionMist ( "Octans" ) hero . sneak…" at bounding box center [542, 264] width 235 height 256
click at [417, 297] on div "12" at bounding box center [406, 299] width 30 height 14
click at [419, 301] on div "12" at bounding box center [406, 299] width 30 height 14
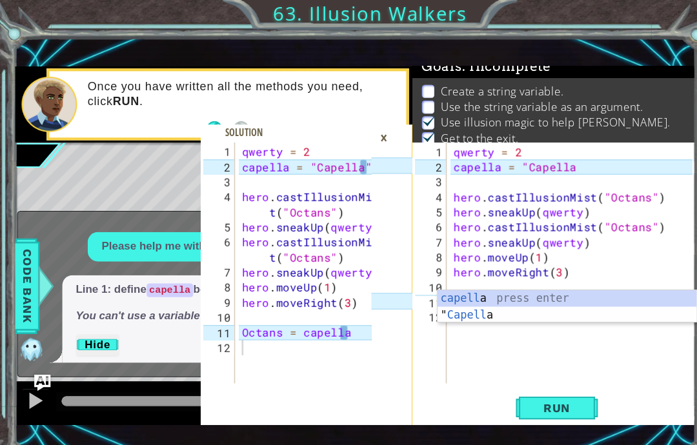
scroll to position [16, 41]
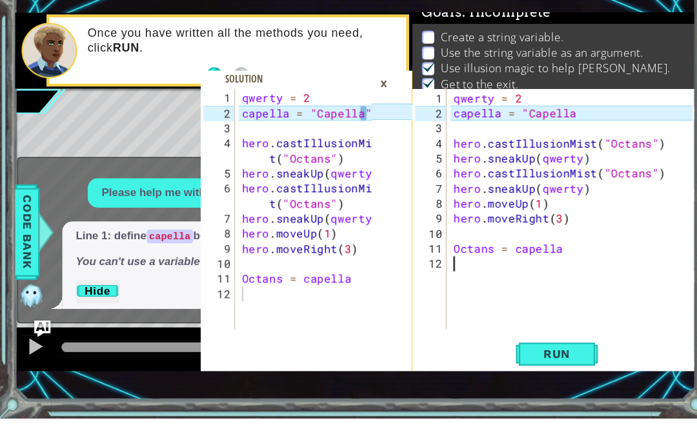
click at [526, 378] on span "Run" at bounding box center [524, 384] width 51 height 13
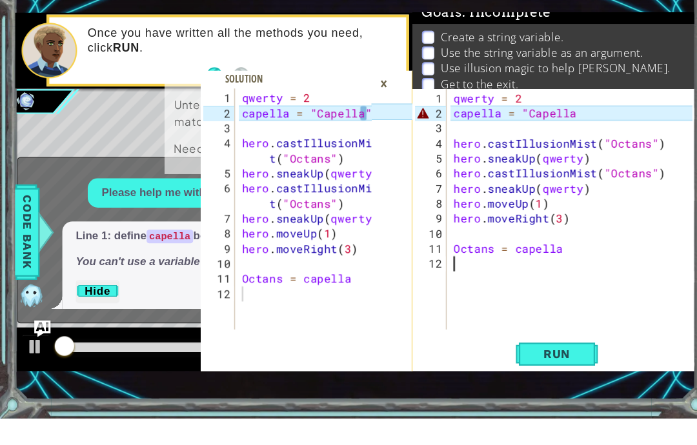
click at [528, 378] on span "Run" at bounding box center [524, 384] width 51 height 13
click at [363, 119] on div "×" at bounding box center [362, 130] width 20 height 22
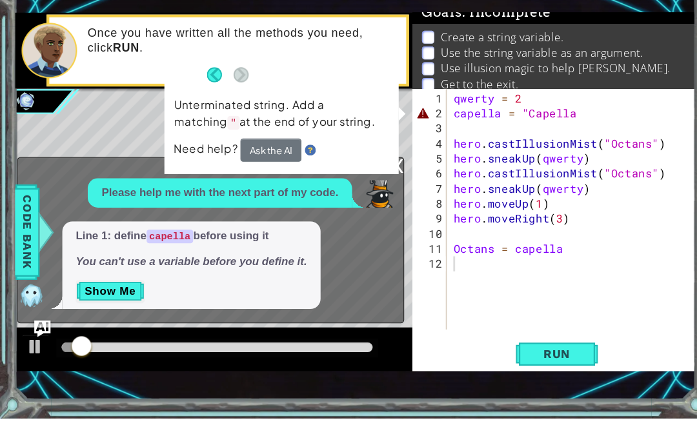
scroll to position [43, 0]
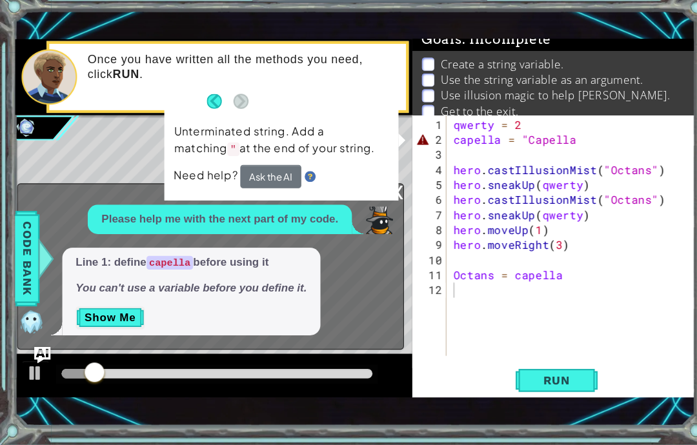
click at [519, 378] on span "Run" at bounding box center [524, 384] width 51 height 13
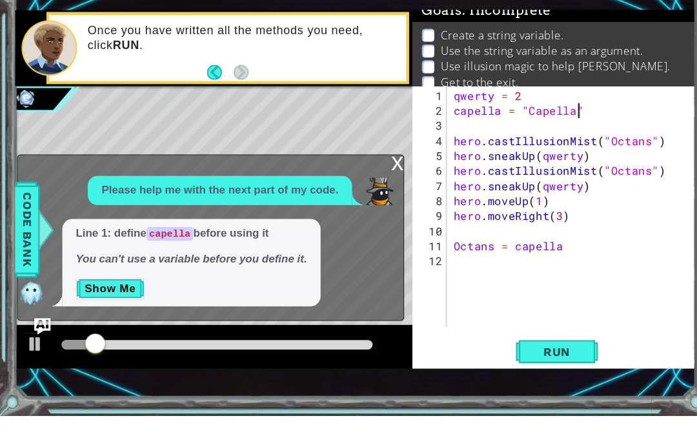
click at [513, 378] on span "Run" at bounding box center [524, 384] width 51 height 13
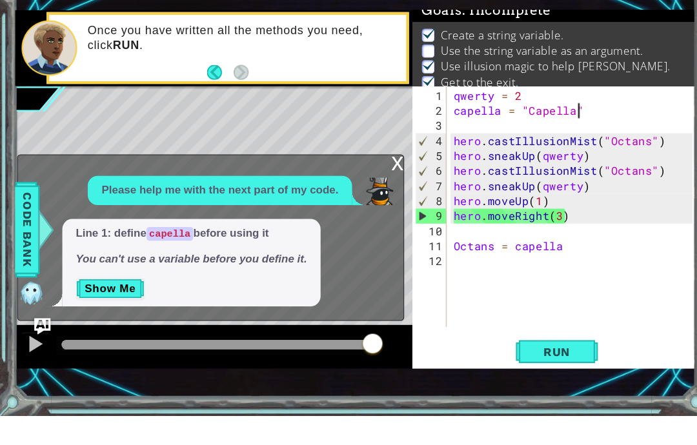
click at [104, 315] on button "Show Me" at bounding box center [104, 325] width 65 height 21
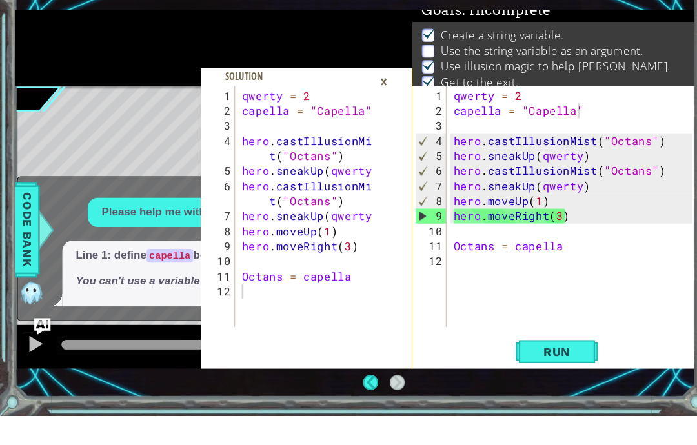
scroll to position [52, 0]
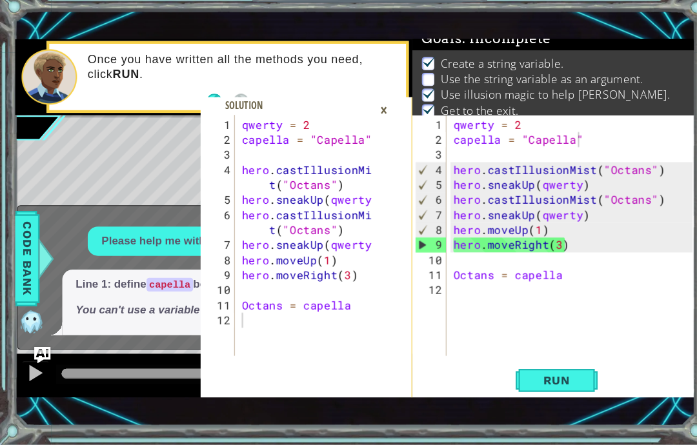
click at [532, 378] on span "Run" at bounding box center [524, 384] width 51 height 13
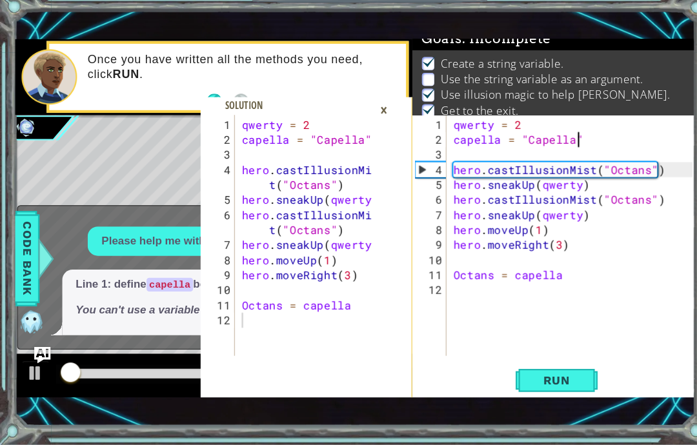
scroll to position [51, 0]
click at [368, 119] on div "×" at bounding box center [362, 130] width 20 height 22
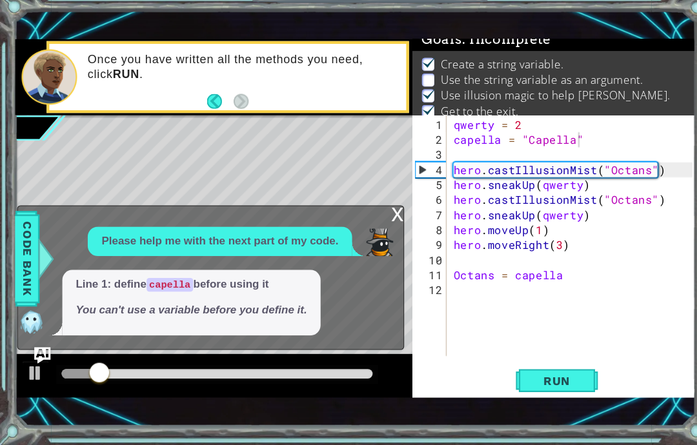
scroll to position [52, 0]
click at [376, 220] on div "x" at bounding box center [374, 226] width 12 height 13
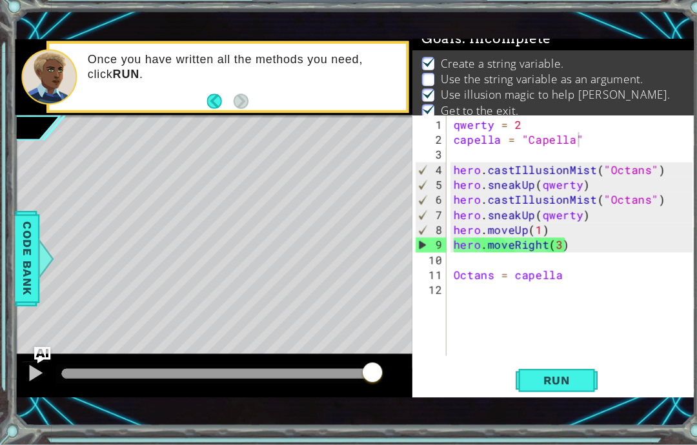
click at [41, 353] on img "Ask AI" at bounding box center [39, 360] width 15 height 15
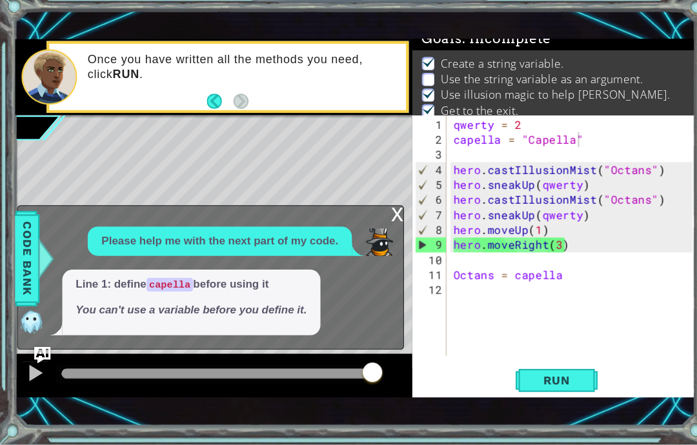
click at [373, 220] on div "x" at bounding box center [374, 226] width 12 height 13
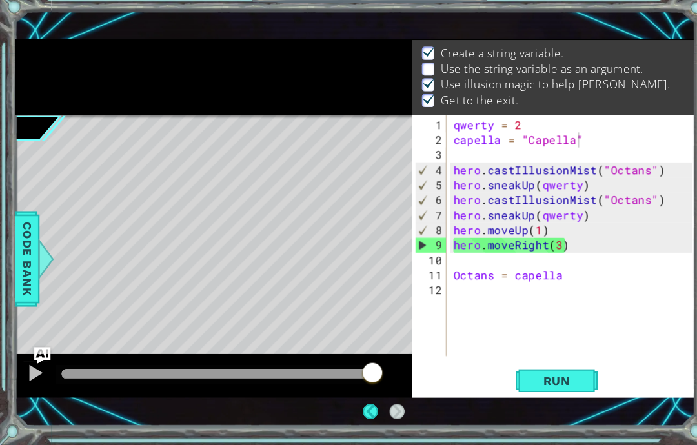
scroll to position [36, 0]
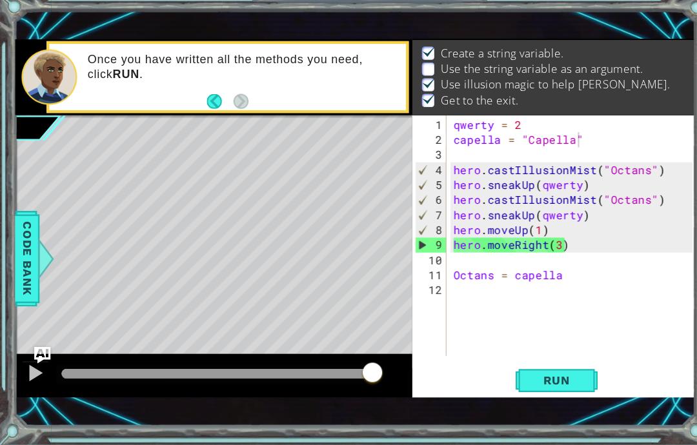
click at [425, 276] on div "qwerty = 2 capella = "Capella" hero . castIllusionMist ( "Octans" ) hero . snea…" at bounding box center [542, 264] width 235 height 256
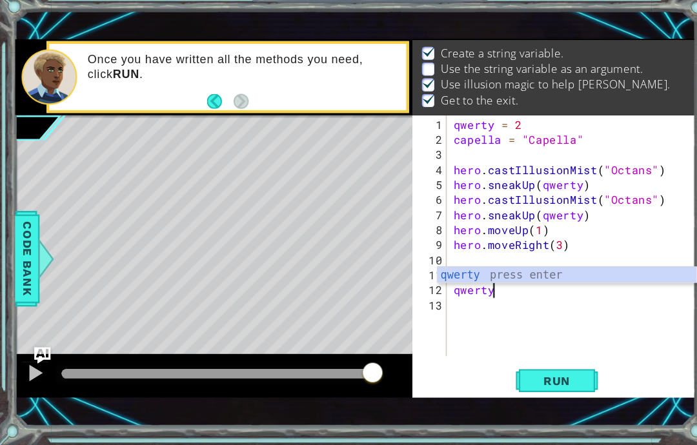
scroll to position [16, 54]
type textarea "abcde fg"
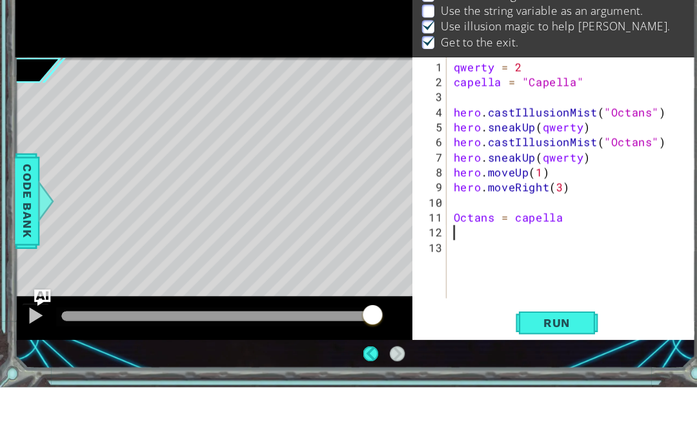
scroll to position [52, 0]
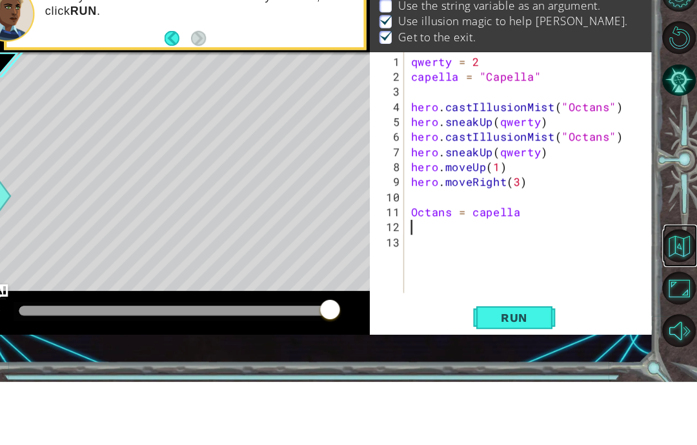
click at [664, 301] on button "Back to Map" at bounding box center [679, 316] width 31 height 31
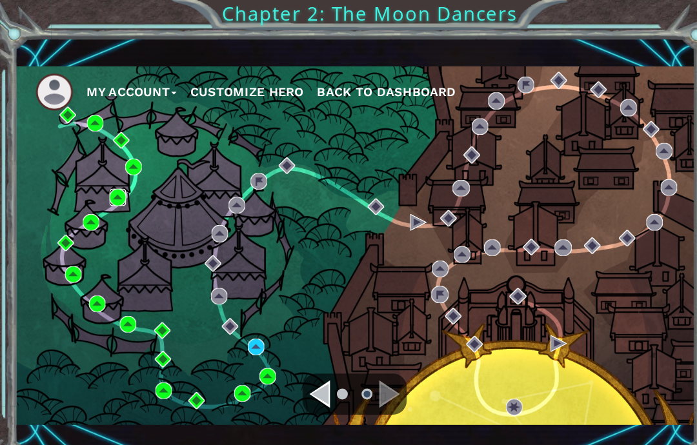
click at [115, 190] on img at bounding box center [110, 185] width 15 height 15
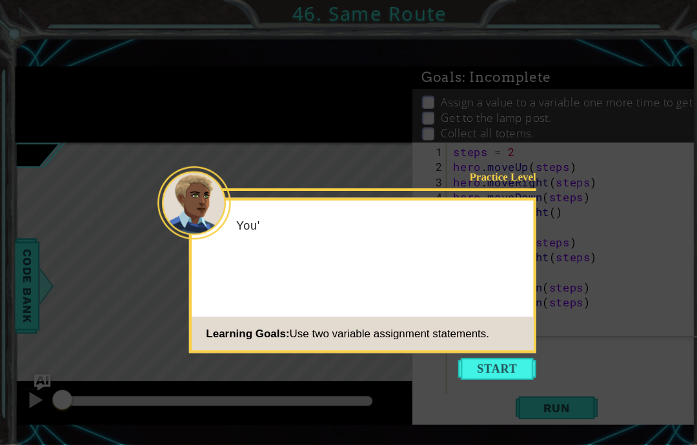
scroll to position [16, 23]
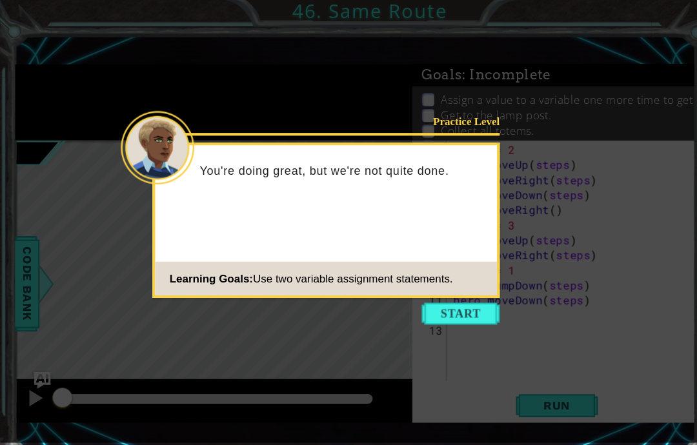
click at [436, 297] on button "Start" at bounding box center [434, 298] width 74 height 21
type textarea "abcde fg"
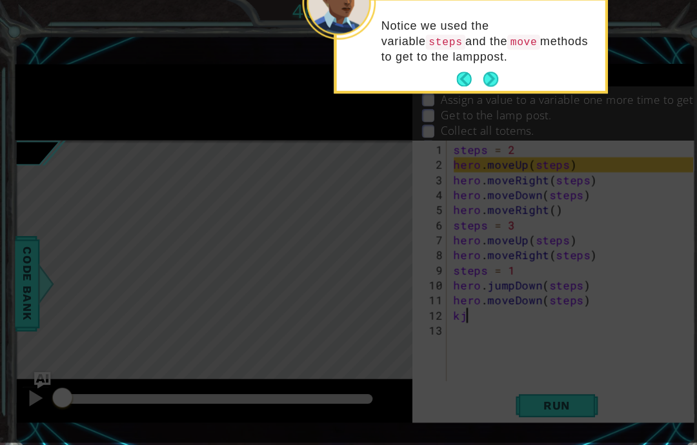
click at [465, 72] on button "Next" at bounding box center [462, 77] width 15 height 15
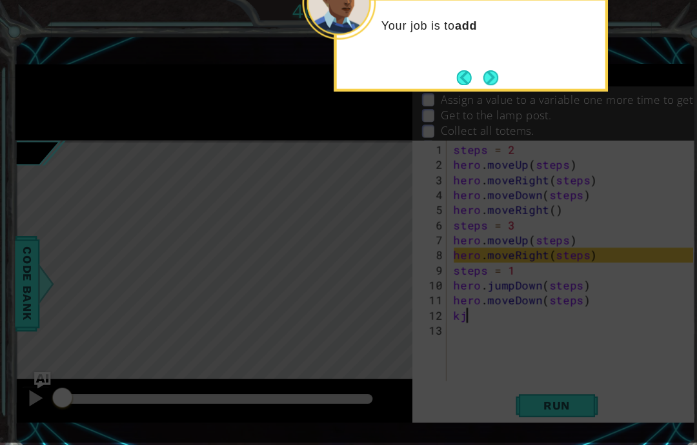
click at [467, 68] on button "Next" at bounding box center [462, 75] width 17 height 17
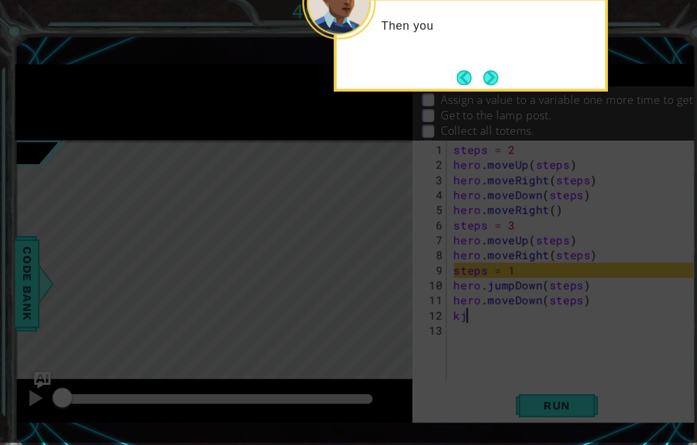
click at [461, 71] on button "Next" at bounding box center [462, 75] width 16 height 16
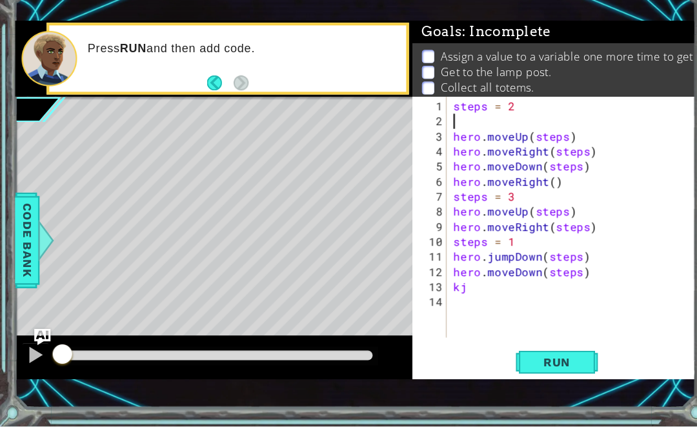
click at [533, 372] on button "Run" at bounding box center [524, 385] width 77 height 26
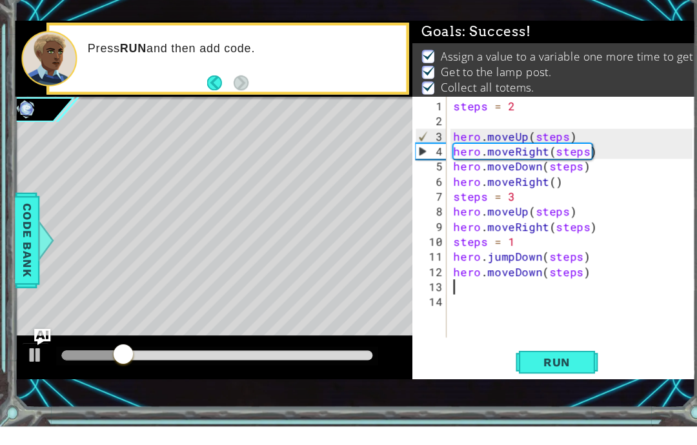
click at [543, 378] on span "Run" at bounding box center [524, 384] width 51 height 13
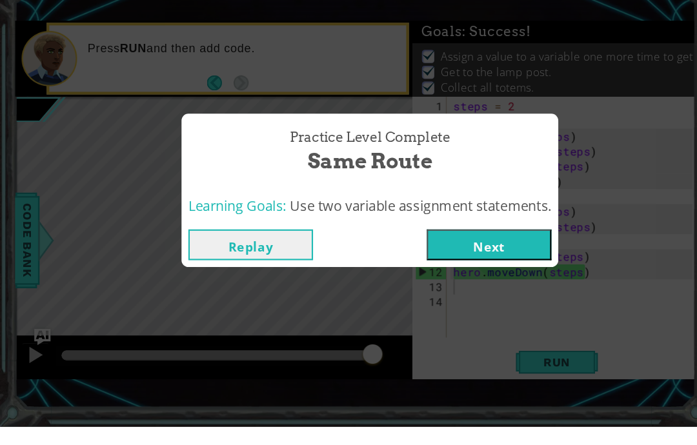
scroll to position [17, 0]
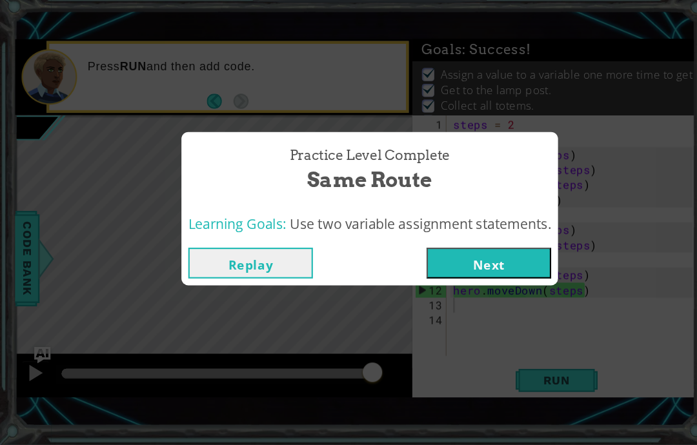
click at [222, 259] on button "Replay" at bounding box center [235, 273] width 117 height 29
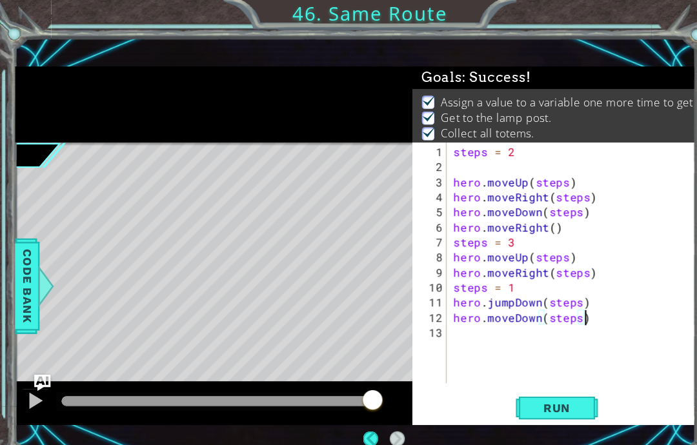
scroll to position [8, 0]
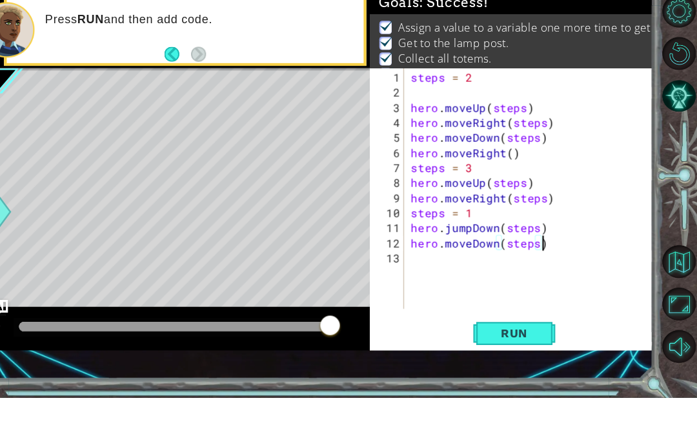
click at [499, 378] on span "Run" at bounding box center [524, 384] width 51 height 13
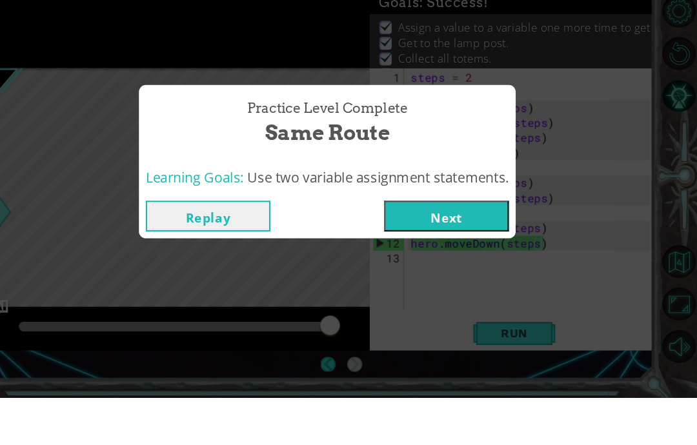
scroll to position [52, 0]
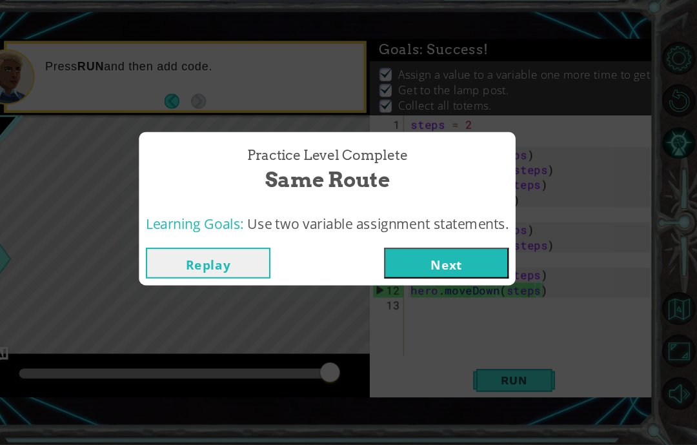
click at [434, 259] on button "Next" at bounding box center [460, 273] width 117 height 29
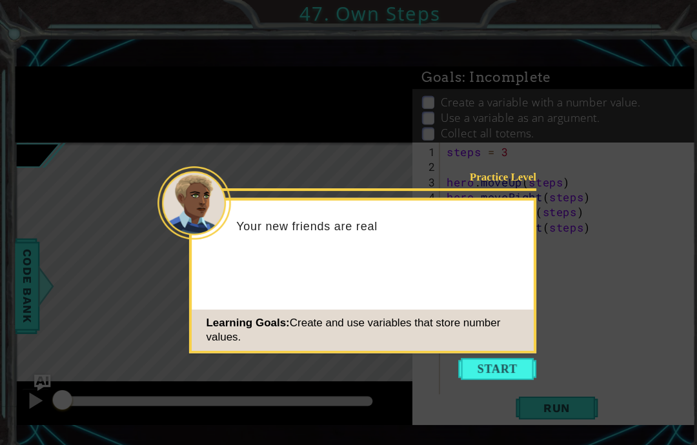
click at [477, 348] on button "Start" at bounding box center [469, 347] width 74 height 21
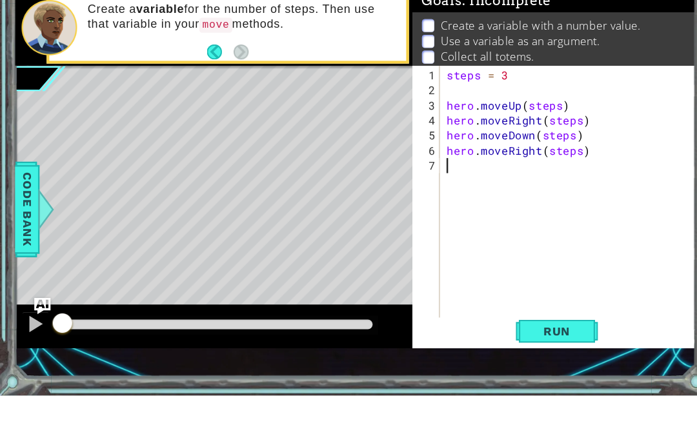
click at [525, 378] on span "Run" at bounding box center [524, 384] width 51 height 13
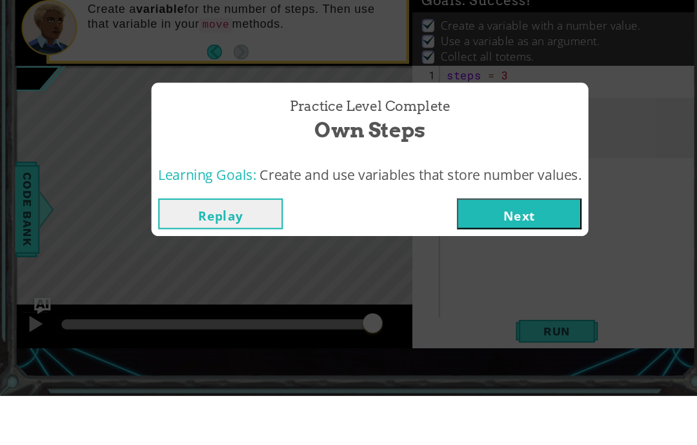
scroll to position [46, 0]
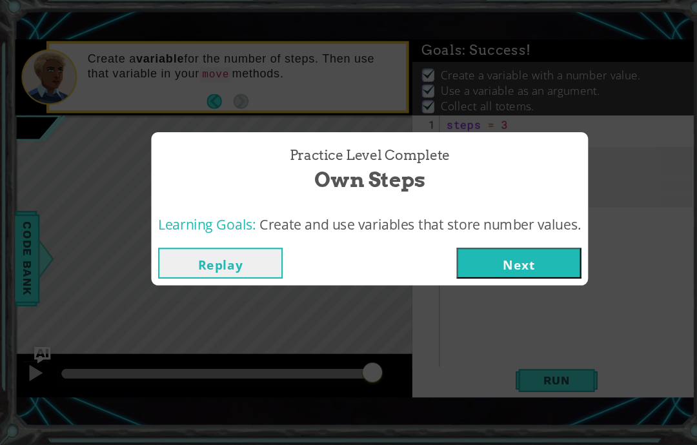
click at [206, 259] on button "Replay" at bounding box center [207, 273] width 117 height 29
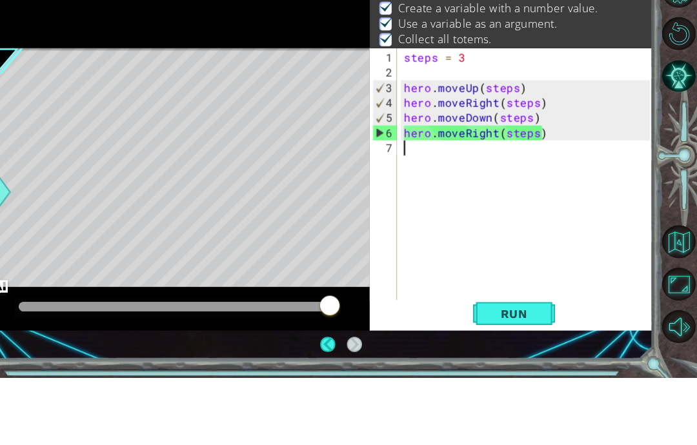
scroll to position [49, 0]
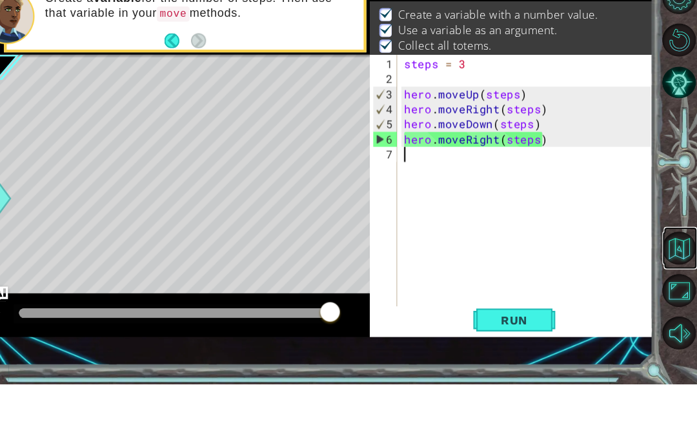
click at [664, 301] on button "Back to Map" at bounding box center [679, 316] width 31 height 31
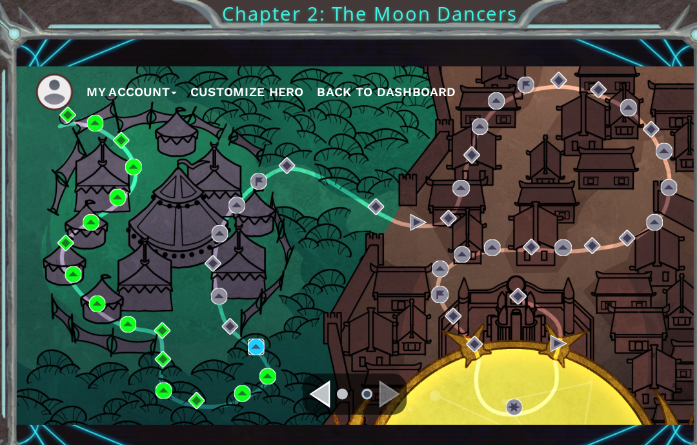
click at [249, 332] on img at bounding box center [241, 326] width 15 height 15
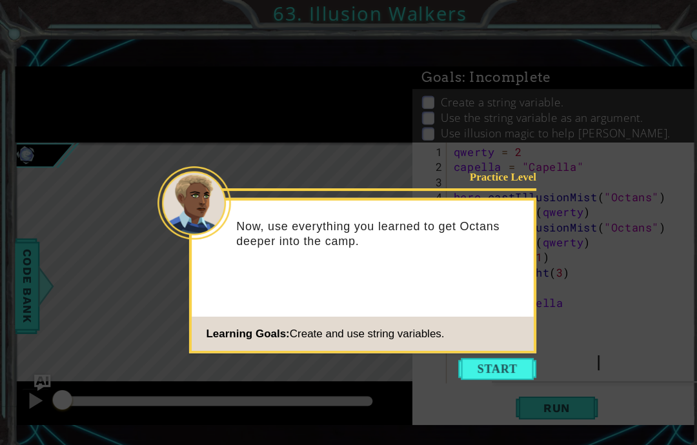
scroll to position [16, 23]
type textarea "abcde fg"
click at [473, 346] on button "Start" at bounding box center [469, 347] width 74 height 21
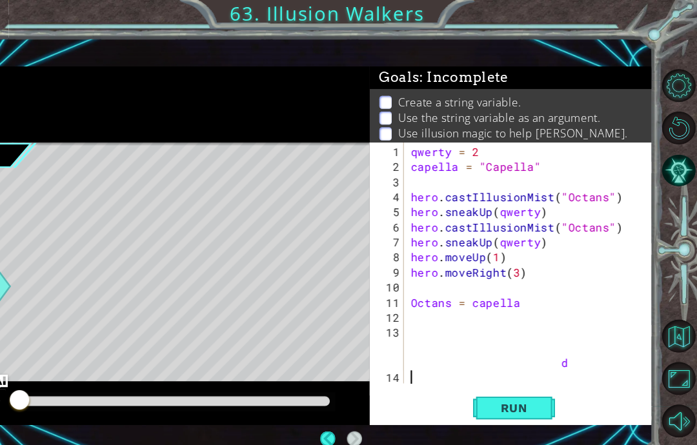
scroll to position [0, 0]
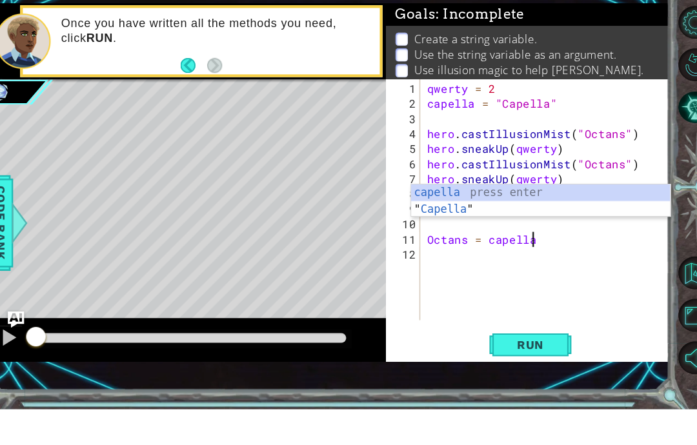
click at [499, 378] on span "Run" at bounding box center [524, 384] width 51 height 13
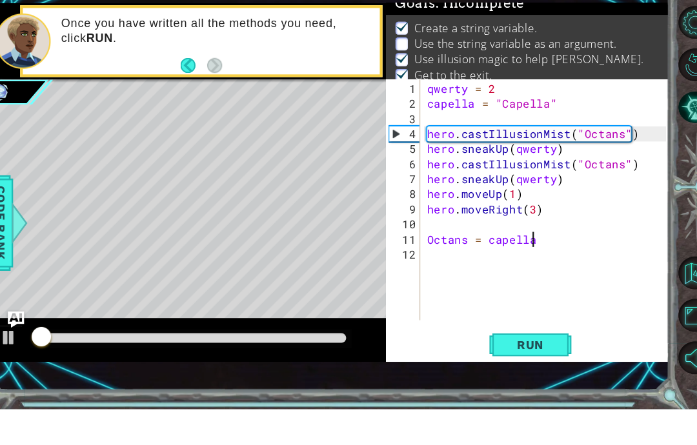
scroll to position [10, 0]
